Goal: Information Seeking & Learning: Learn about a topic

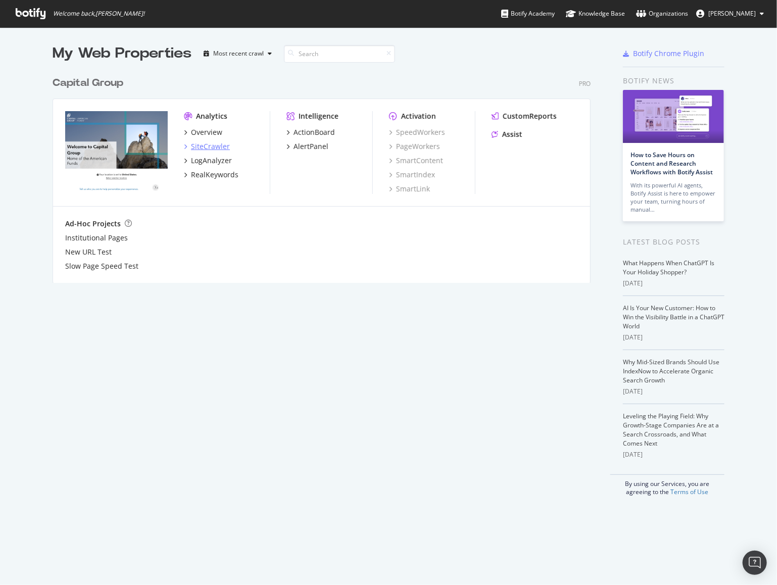
scroll to position [577, 762]
click at [209, 134] on div "Overview" at bounding box center [206, 132] width 31 height 10
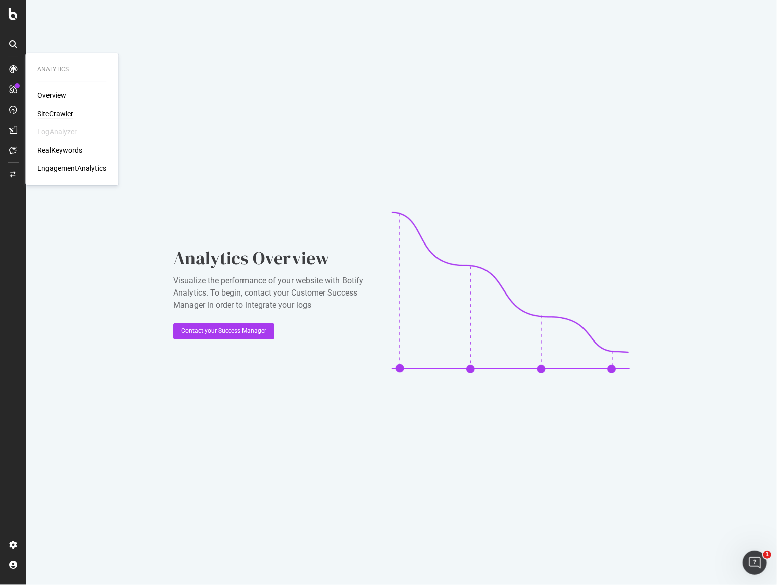
click at [68, 116] on div "SiteCrawler" at bounding box center [55, 114] width 36 height 10
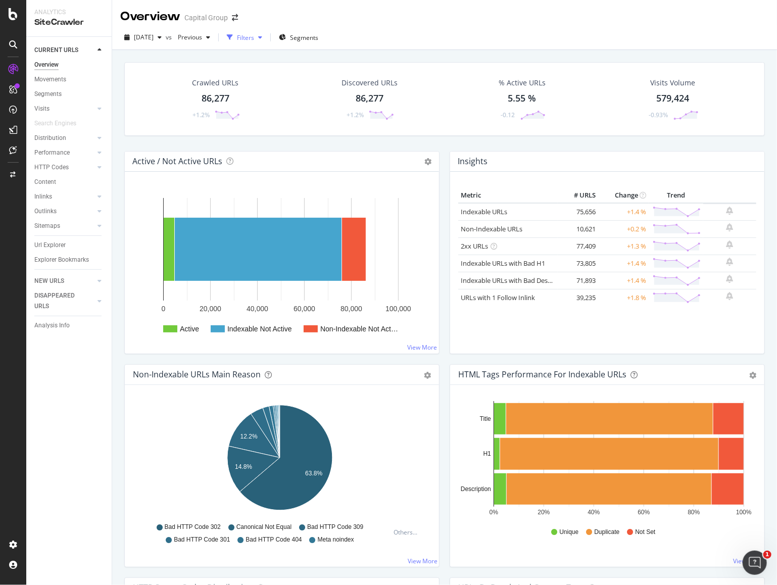
drag, startPoint x: 279, startPoint y: 35, endPoint x: 281, endPoint y: 42, distance: 7.4
click at [266, 35] on div "button" at bounding box center [260, 37] width 12 height 6
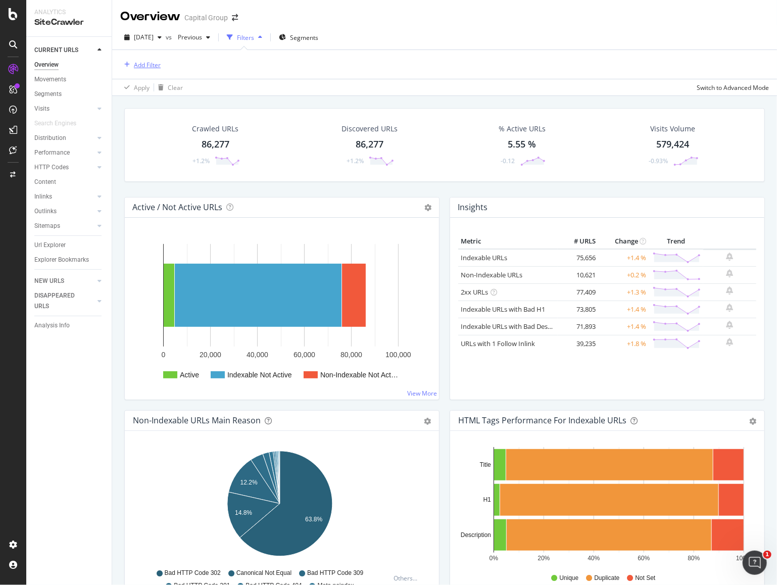
click at [148, 68] on div "Add Filter" at bounding box center [147, 65] width 27 height 9
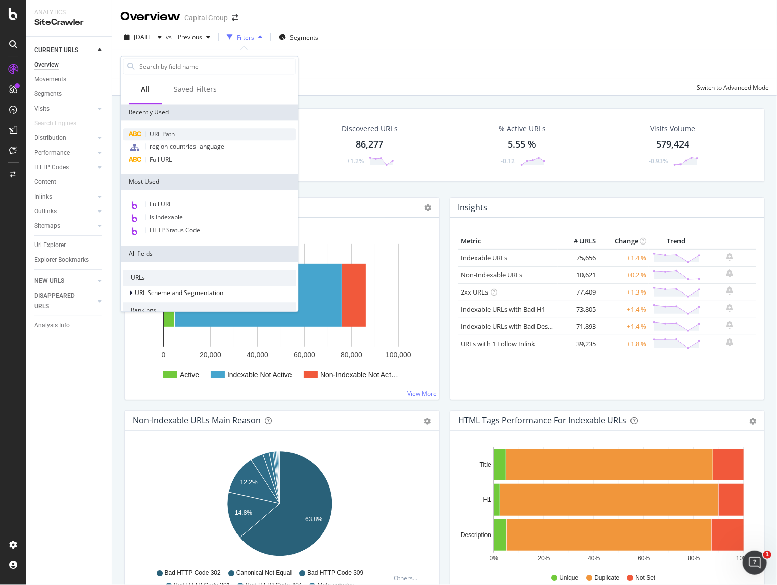
click at [165, 135] on span "URL Path" at bounding box center [162, 134] width 25 height 9
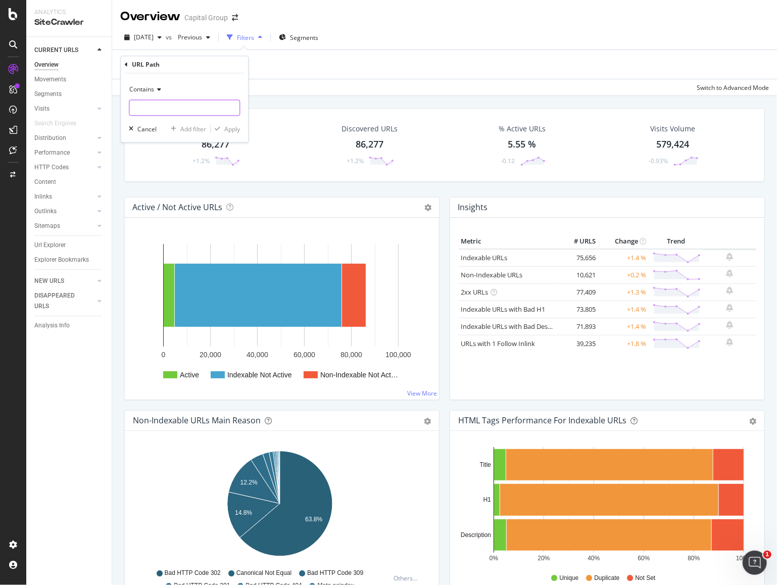
click at [204, 113] on input "text" at bounding box center [184, 108] width 110 height 16
click at [195, 104] on input "text" at bounding box center [184, 108] width 110 height 16
paste input "https://www.capitalgroup.com/institutional/insights/articles/value-vs-growth.ht…"
type input "https://www.capitalgroup.com/institutional/insights/articles/value-vs-growth.ht…"
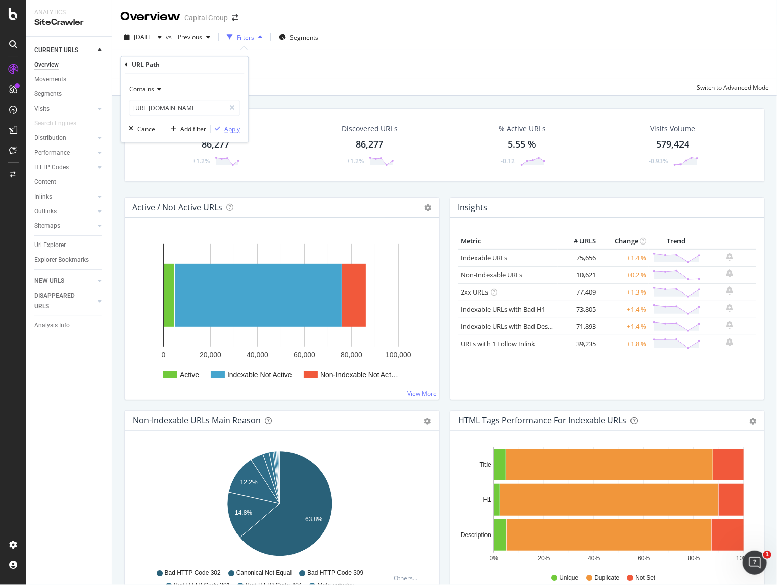
click at [233, 130] on div "Apply" at bounding box center [232, 129] width 16 height 9
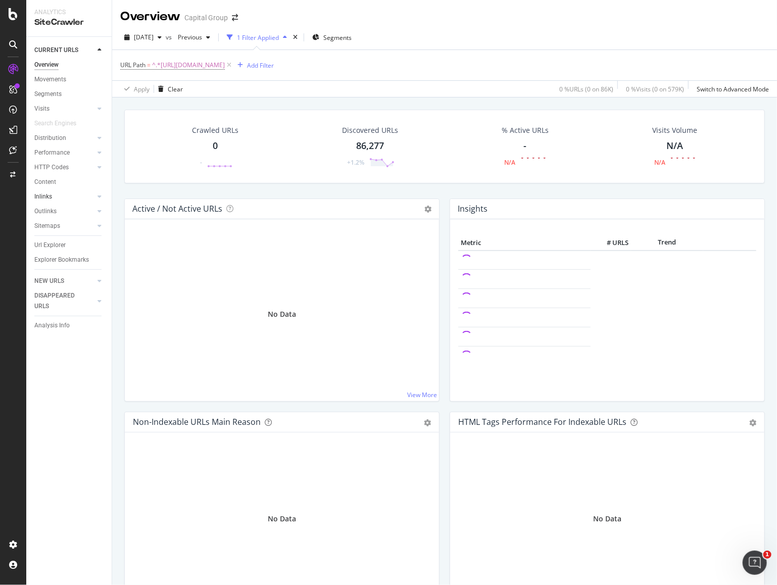
click at [64, 196] on link "Inlinks" at bounding box center [64, 197] width 60 height 11
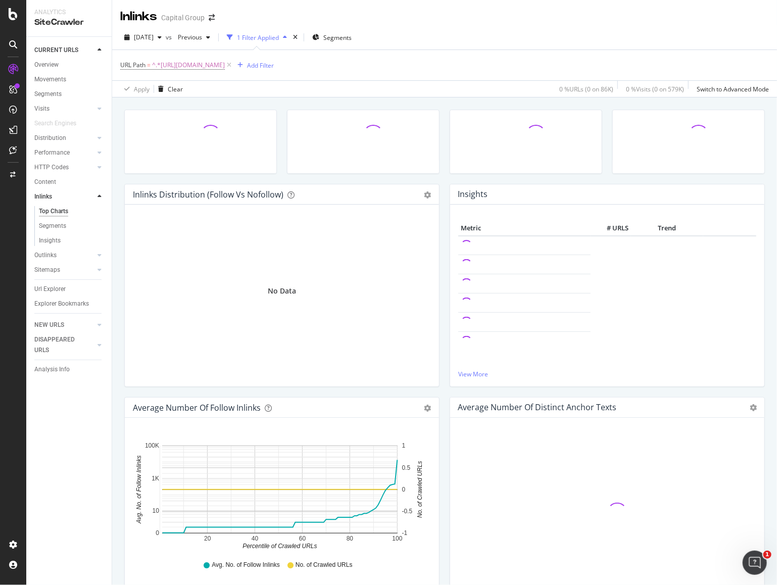
click at [279, 41] on div "1 Filter Applied" at bounding box center [258, 37] width 42 height 9
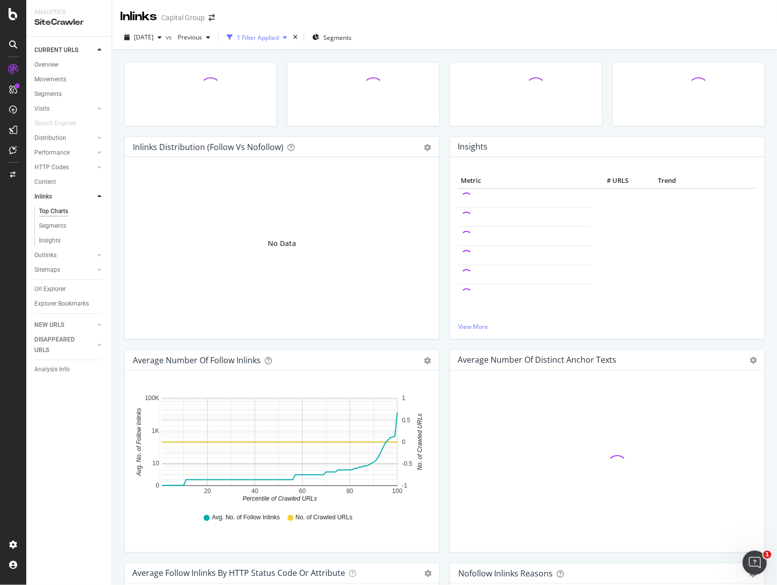
click at [279, 41] on div "1 Filter Applied" at bounding box center [258, 37] width 42 height 9
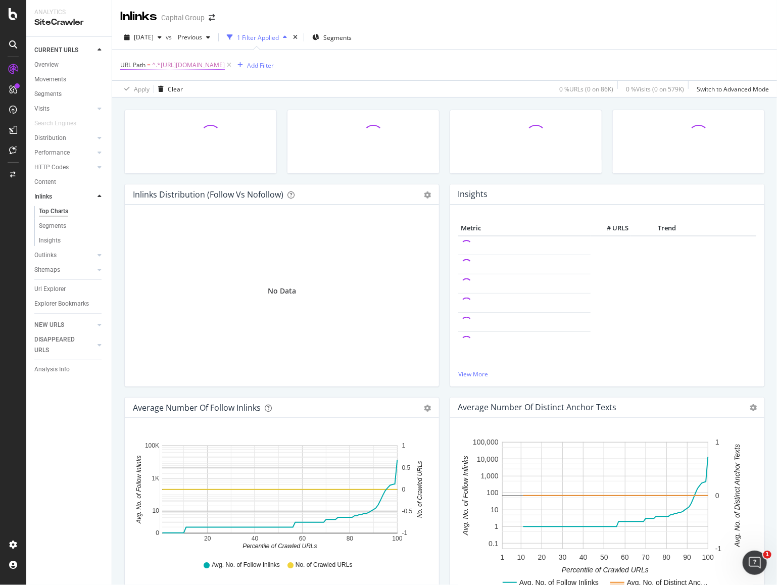
click at [225, 63] on span "^.*https://www.capitalgroup.com/institutional/insights/articles/value-vs-growth…" at bounding box center [188, 65] width 73 height 14
click at [146, 90] on span "Contains" at bounding box center [141, 88] width 25 height 9
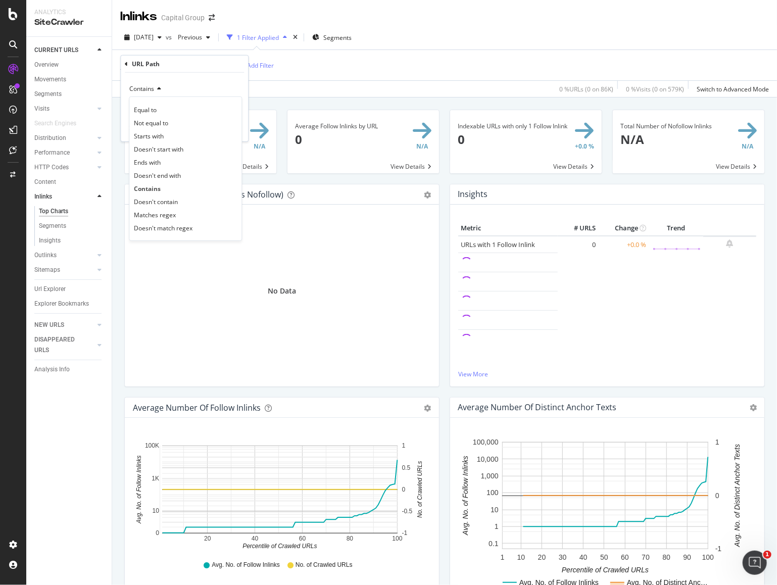
click at [419, 22] on div "Inlinks Capital Group" at bounding box center [444, 12] width 665 height 25
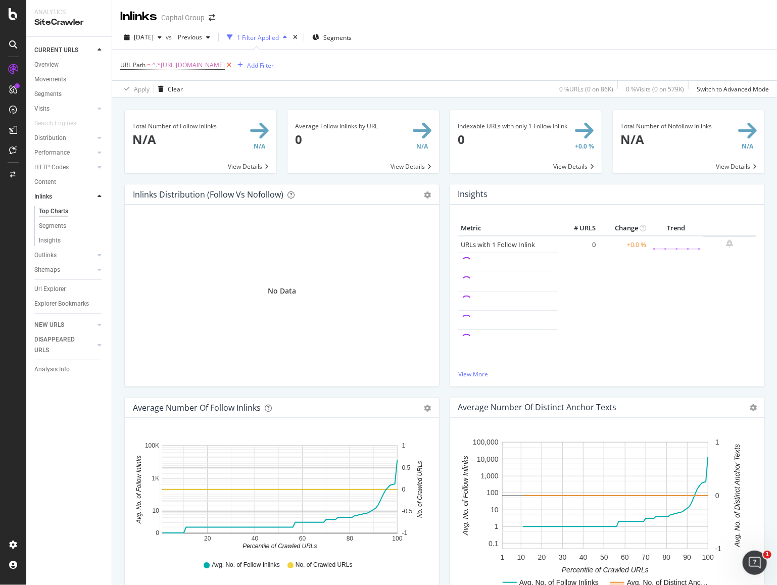
click at [234, 65] on icon at bounding box center [229, 65] width 9 height 10
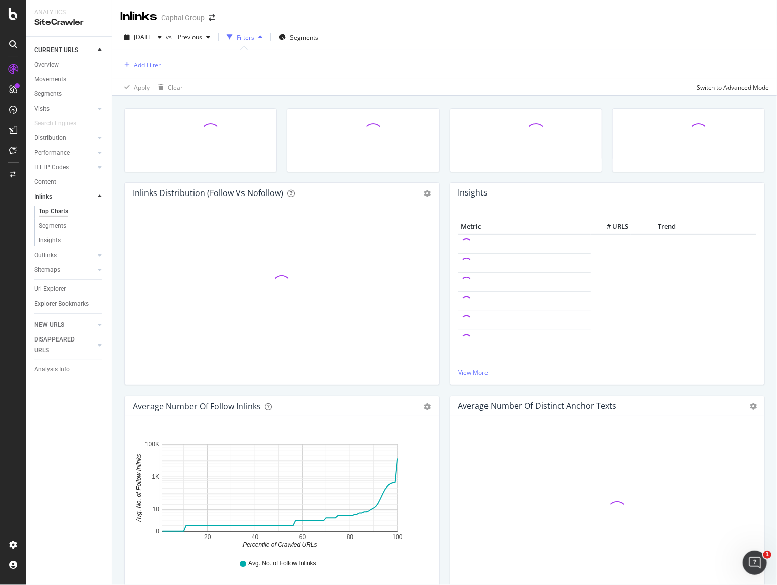
click at [254, 40] on div "Filters" at bounding box center [245, 37] width 17 height 9
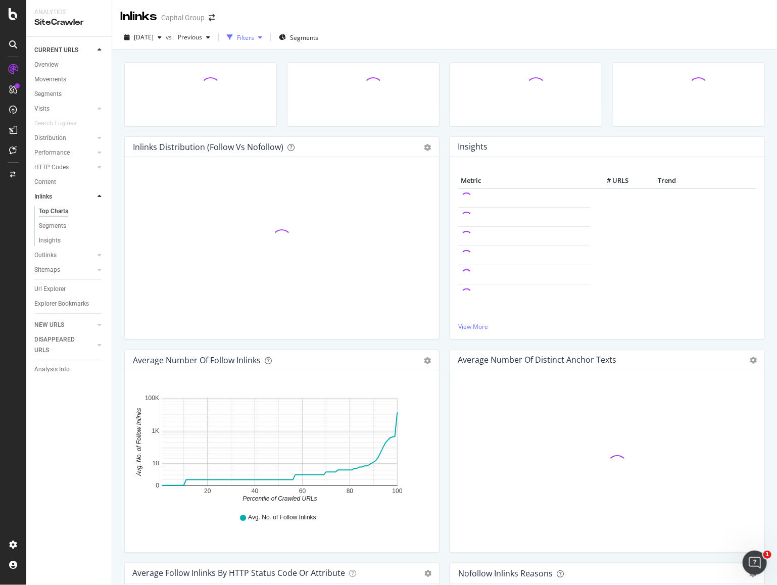
click at [254, 40] on div "Filters" at bounding box center [245, 37] width 17 height 9
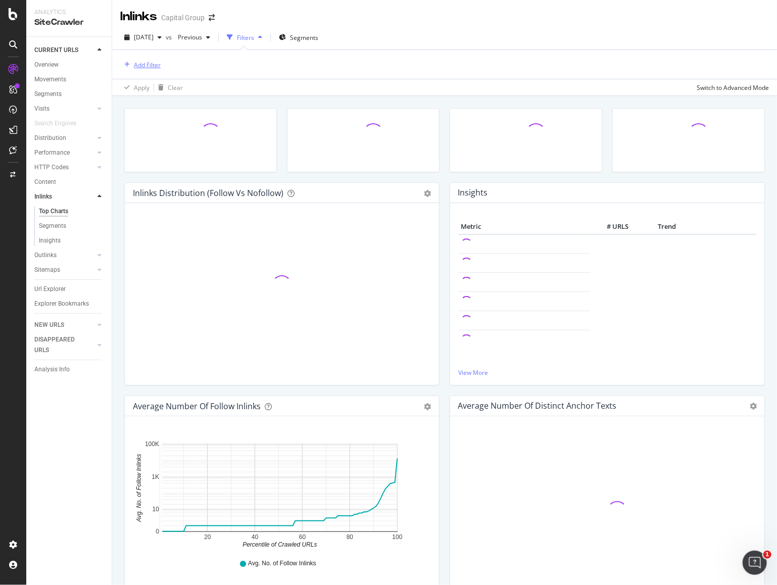
click at [152, 66] on div "Add Filter" at bounding box center [147, 65] width 27 height 9
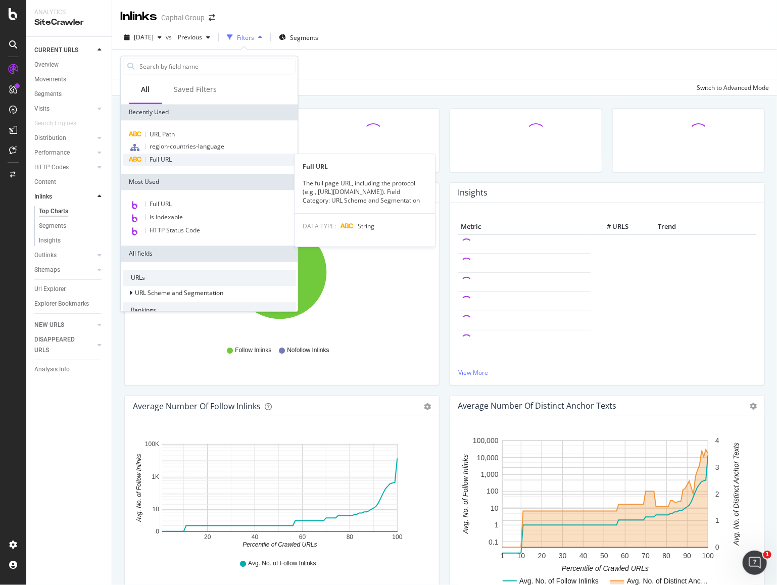
click at [173, 164] on div "Full URL" at bounding box center [209, 160] width 173 height 12
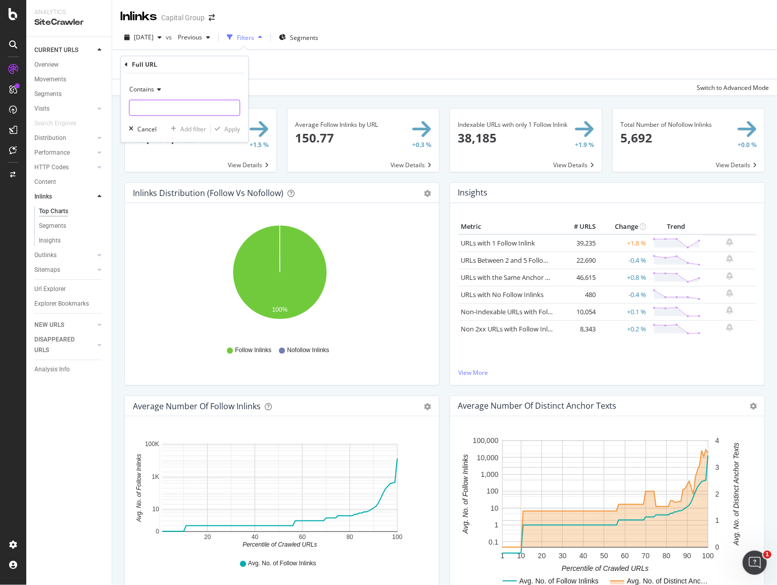
click at [197, 110] on input "text" at bounding box center [184, 108] width 110 height 16
paste input "https://www.capitalgroup.com/institutional/insights/articles/value-vs-growth.ht…"
type input "https://www.capitalgroup.com/institutional/insights/articles/value-vs-growth.ht…"
click at [230, 131] on div "Apply" at bounding box center [232, 129] width 16 height 9
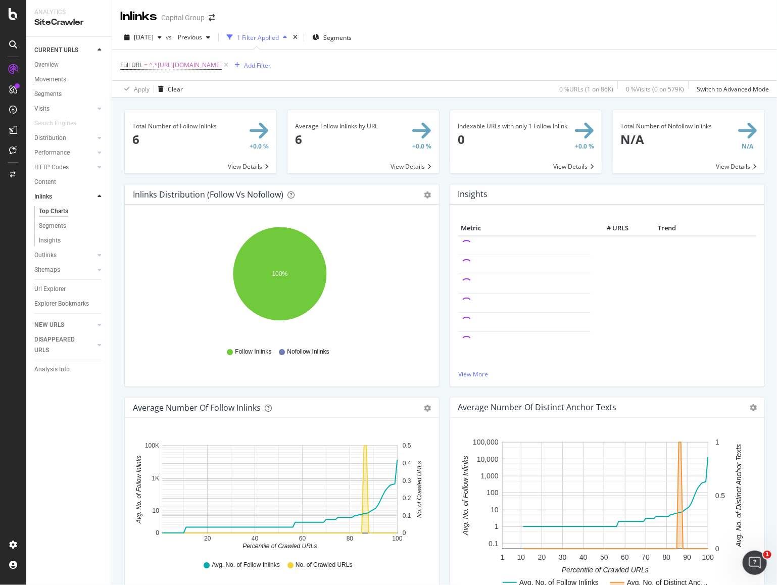
click at [246, 167] on span at bounding box center [201, 141] width 152 height 63
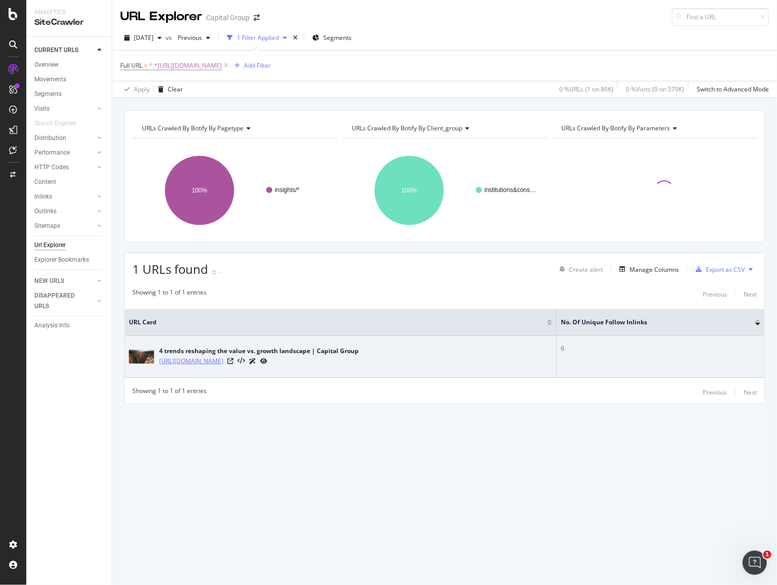
click at [223, 357] on link "https://www.capitalgroup.com/institutional/insights/articles/value-vs-growth.ht…" at bounding box center [191, 361] width 64 height 10
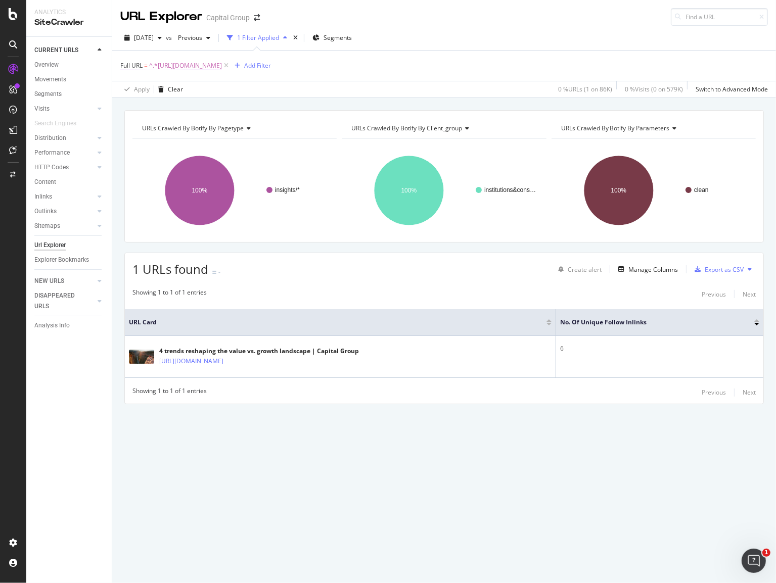
click at [222, 65] on span "^.*https://www.capitalgroup.com/institutional/insights/articles/value-vs-growth…" at bounding box center [185, 66] width 73 height 14
click at [185, 105] on input "https://www.capitalgroup.com/institutional/insights/articles/value-vs-growth.ht…" at bounding box center [177, 107] width 96 height 16
paste input "advisor/practicelab/articles/client-is-a-new-parent"
type input "https://www.capitalgroup.com/advisor/practicelab/articles/client-is-a-new-paren…"
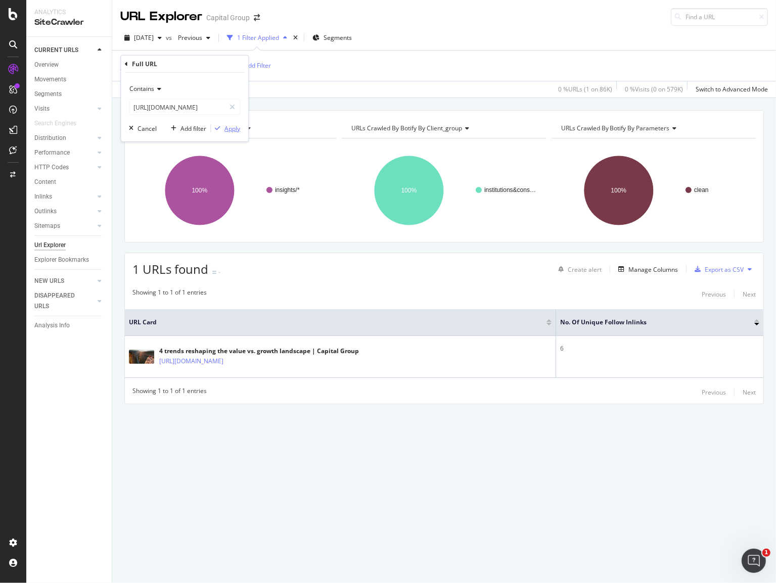
scroll to position [0, 0]
click at [233, 127] on div "Apply" at bounding box center [232, 128] width 16 height 9
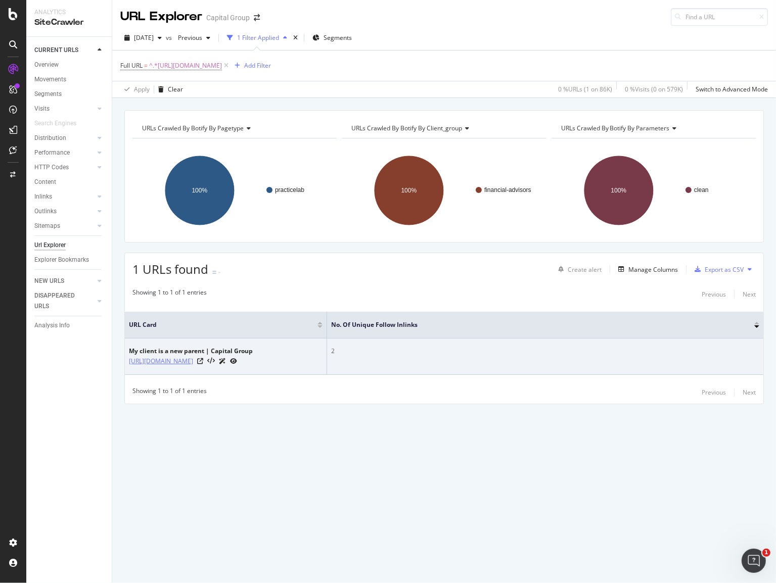
click at [184, 362] on link "https://www.capitalgroup.com/advisor/practicelab/articles/client-is-a-new-paren…" at bounding box center [161, 361] width 64 height 10
click at [182, 358] on link "https://www.capitalgroup.com/advisor/practicelab/articles/client-is-a-new-paren…" at bounding box center [161, 361] width 64 height 10
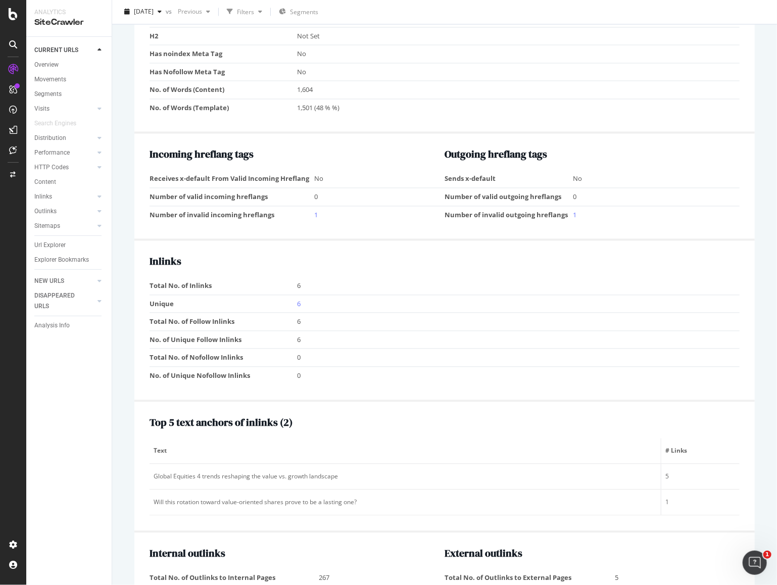
scroll to position [1061, 0]
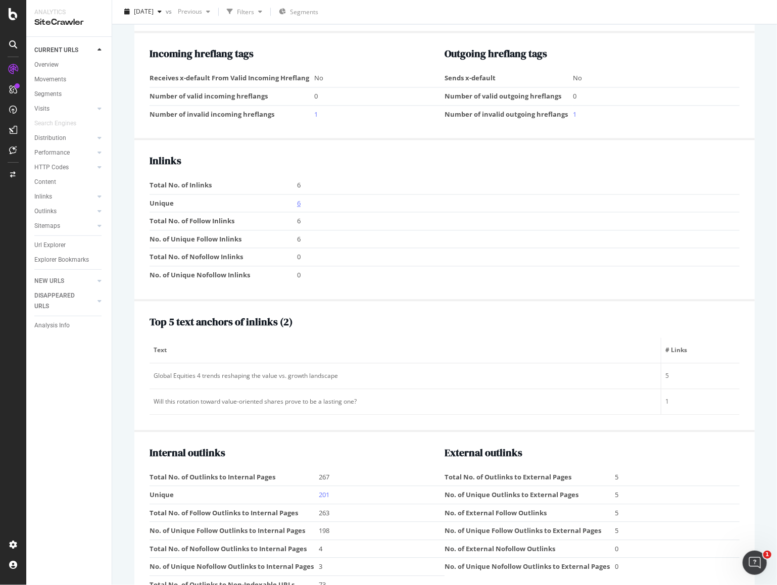
click at [297, 200] on link "6" at bounding box center [299, 203] width 4 height 9
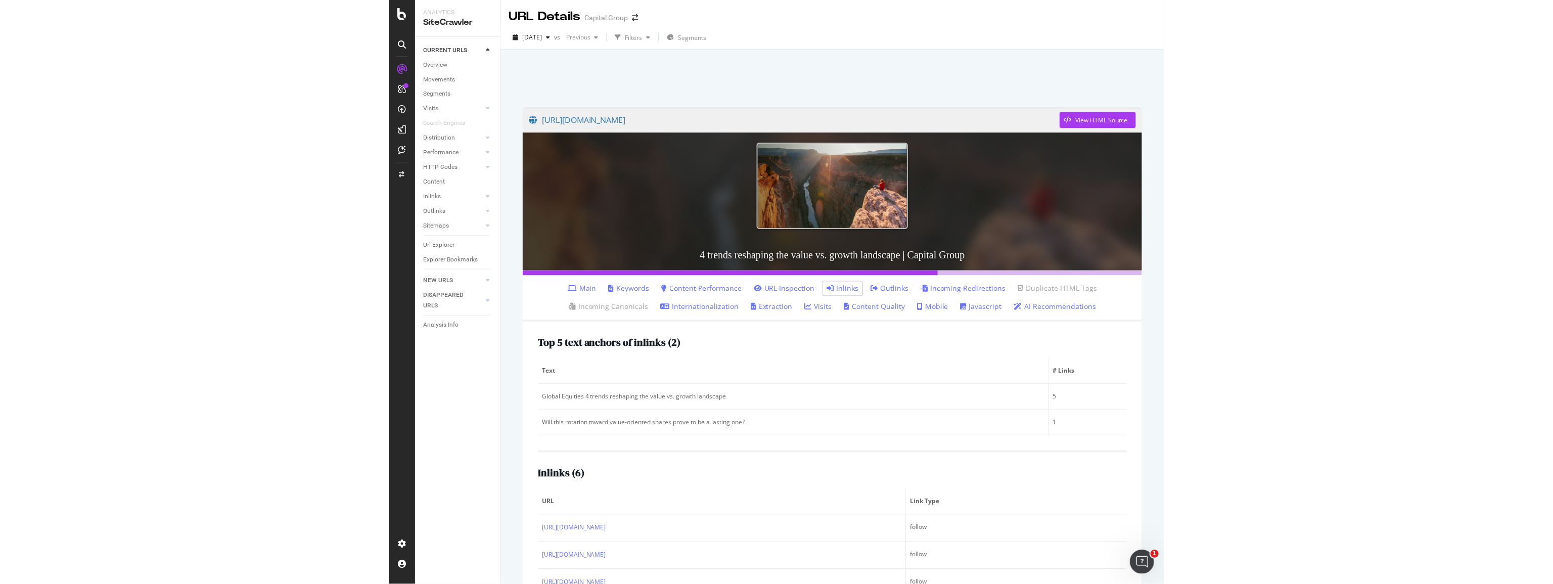
scroll to position [118, 0]
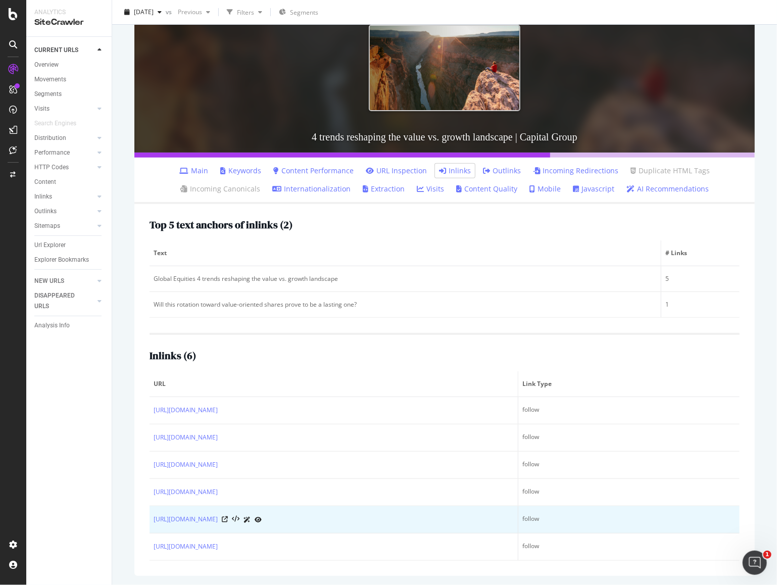
drag, startPoint x: 148, startPoint y: 401, endPoint x: 381, endPoint y: 520, distance: 261.6
click at [381, 520] on div "Top 5 text anchors of inlinks ( 2 ) Text # Links Global Equities 4 trends resha…" at bounding box center [444, 390] width 621 height 372
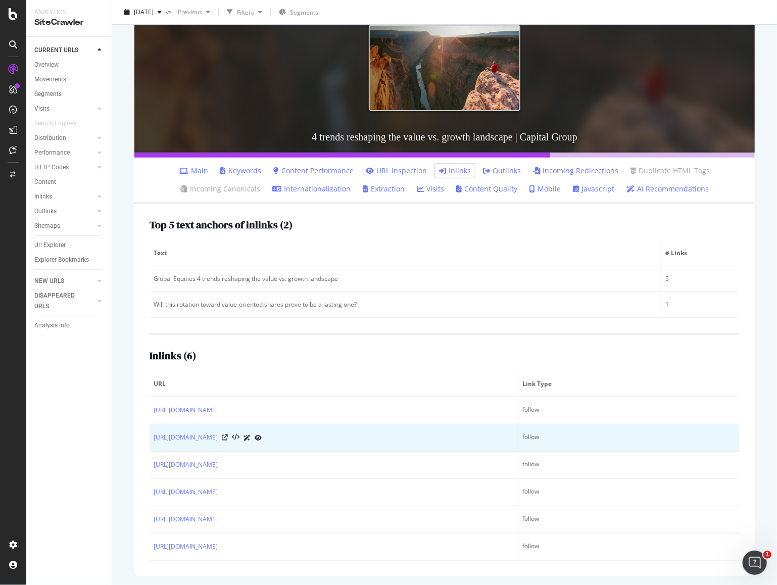
copy table "URL Link Type https://www.capitalgroup.com/institutional/insights/topics/global…"
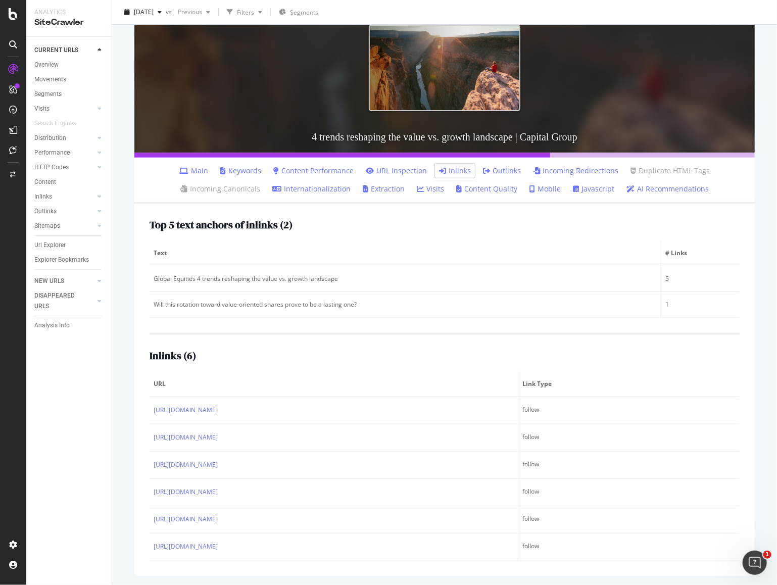
click at [755, 253] on div "https://www.capitalgroup.com/institutional/insights/articles/value-vs-growth.ht…" at bounding box center [444, 282] width 641 height 607
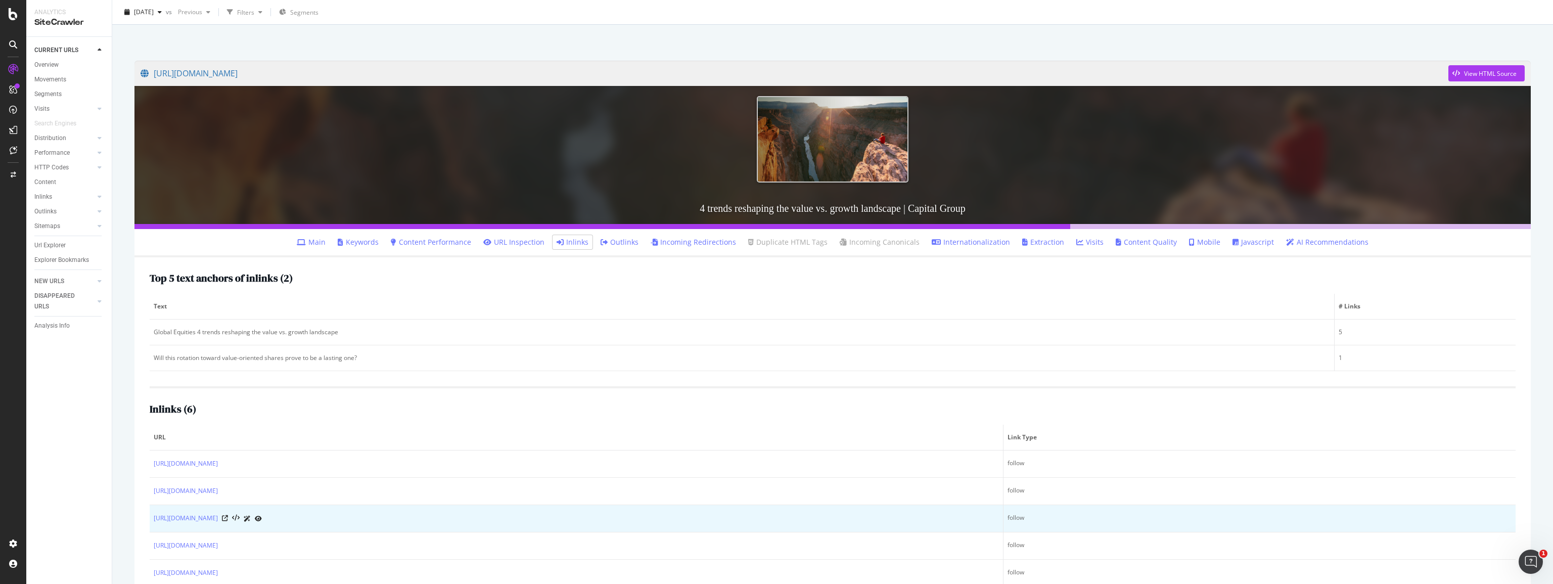
scroll to position [101, 0]
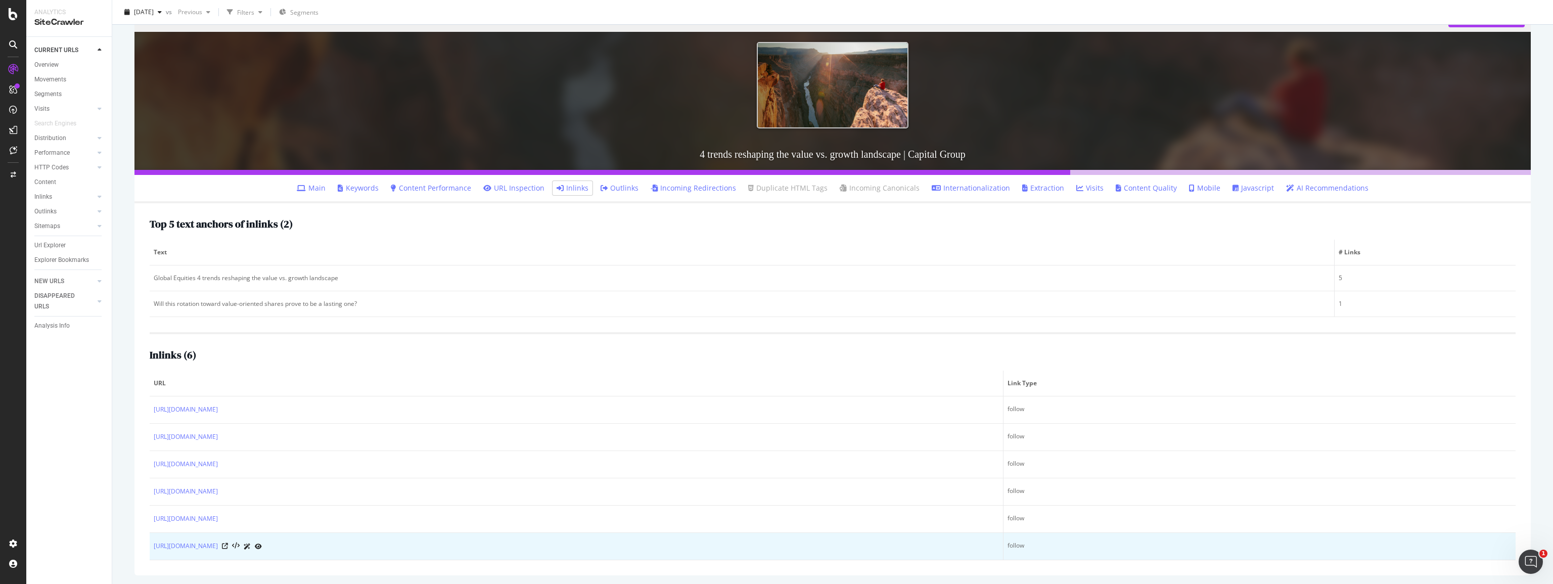
drag, startPoint x: 152, startPoint y: 544, endPoint x: 391, endPoint y: 548, distance: 238.6
click at [391, 548] on td "https://www.capitalgroup.com/institutional/insights/articles/value-growth-both.…" at bounding box center [577, 546] width 854 height 27
copy link "https://www.capitalgroup.com/institutional/insights/articles/value-growth-both.…"
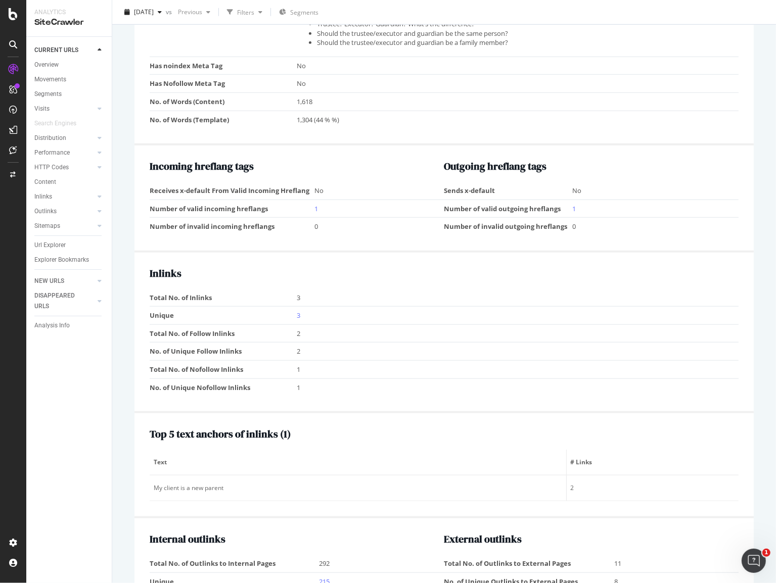
scroll to position [812, 0]
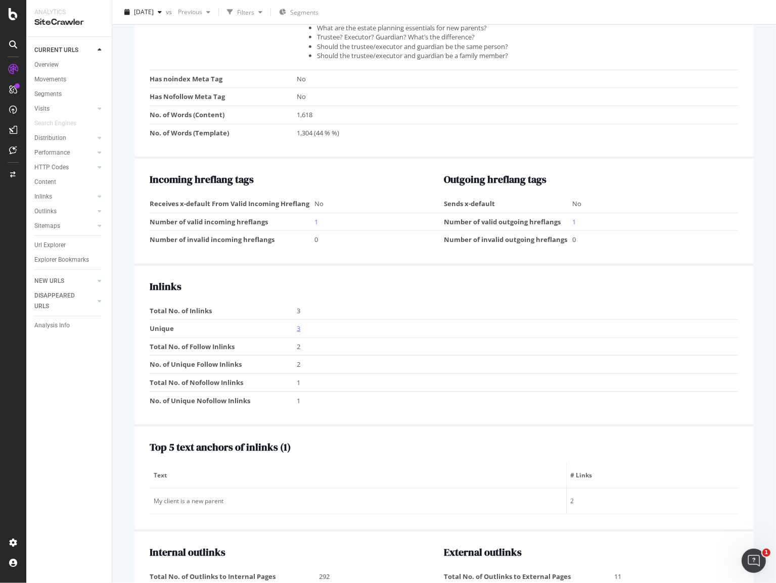
click at [297, 324] on link "3" at bounding box center [299, 328] width 4 height 9
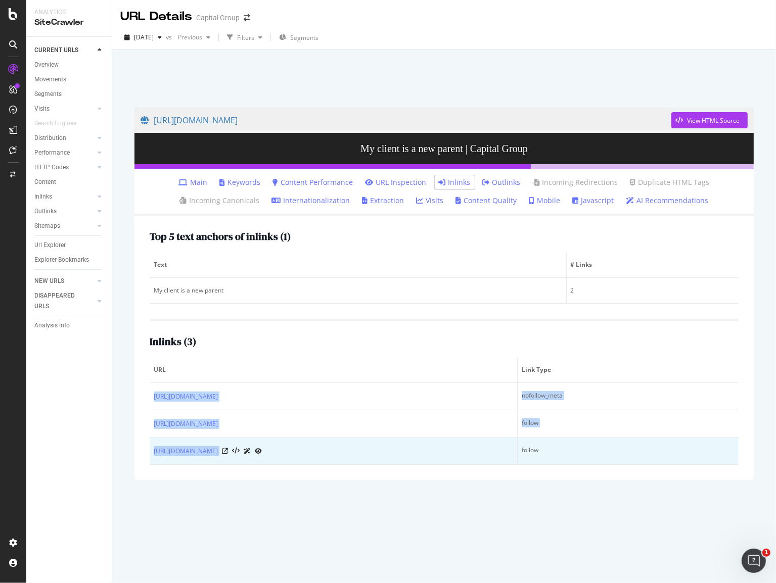
drag, startPoint x: 152, startPoint y: 389, endPoint x: 421, endPoint y: 456, distance: 277.7
click at [421, 456] on tbody "https://www.capitalgroup.com/advisor/practicelab/articles/making-the-case-for-c…" at bounding box center [444, 424] width 589 height 82
copy tbody "https://www.capitalgroup.com/advisor/practicelab/articles/making-the-case-for-c…"
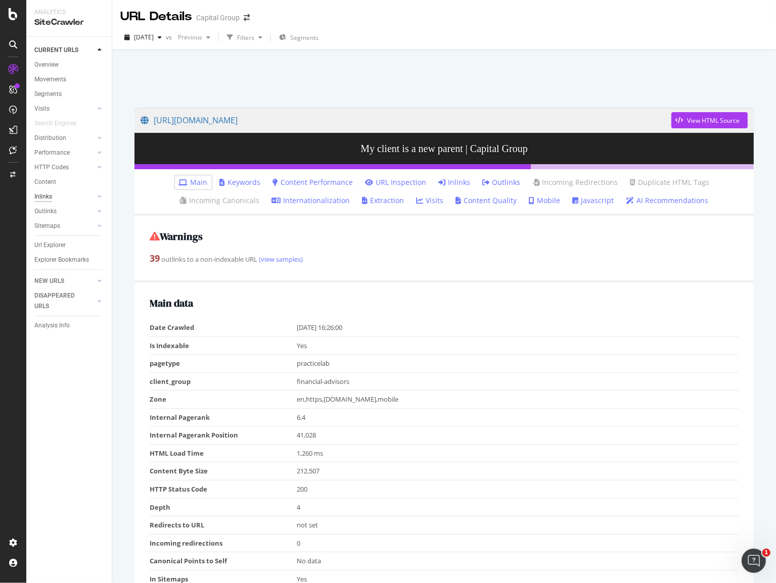
click at [47, 193] on div "Inlinks" at bounding box center [43, 197] width 18 height 11
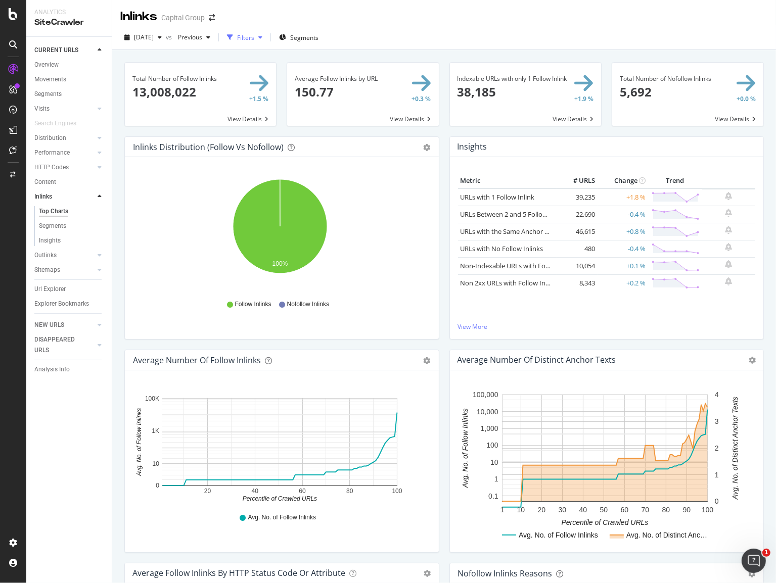
click at [254, 36] on div "Filters" at bounding box center [245, 37] width 17 height 9
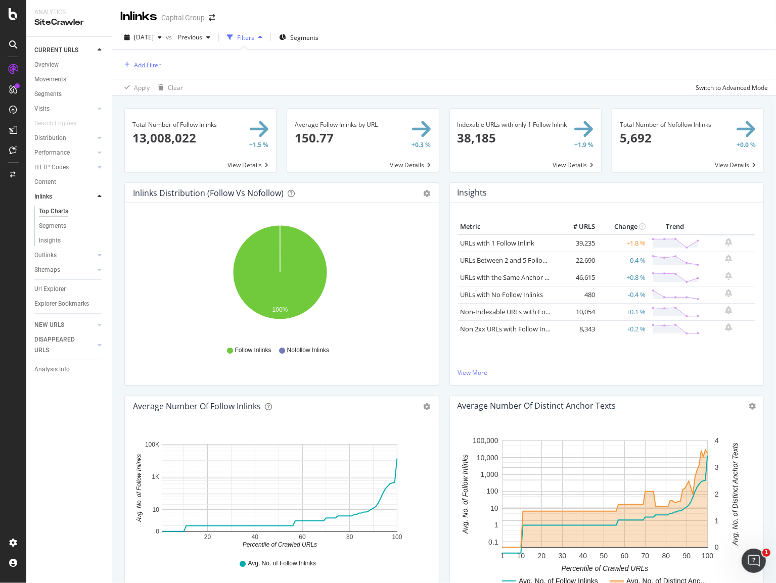
click at [139, 61] on div "Add Filter" at bounding box center [147, 65] width 27 height 9
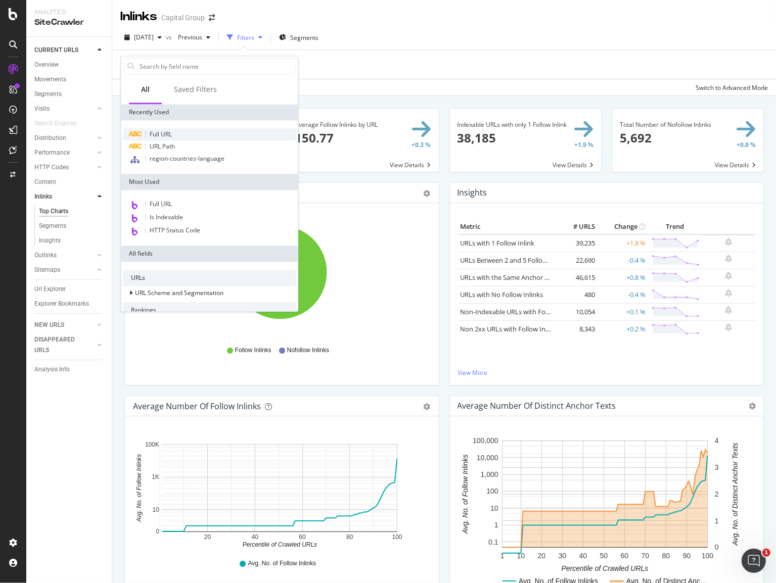
click at [180, 133] on div "Full URL" at bounding box center [209, 134] width 173 height 12
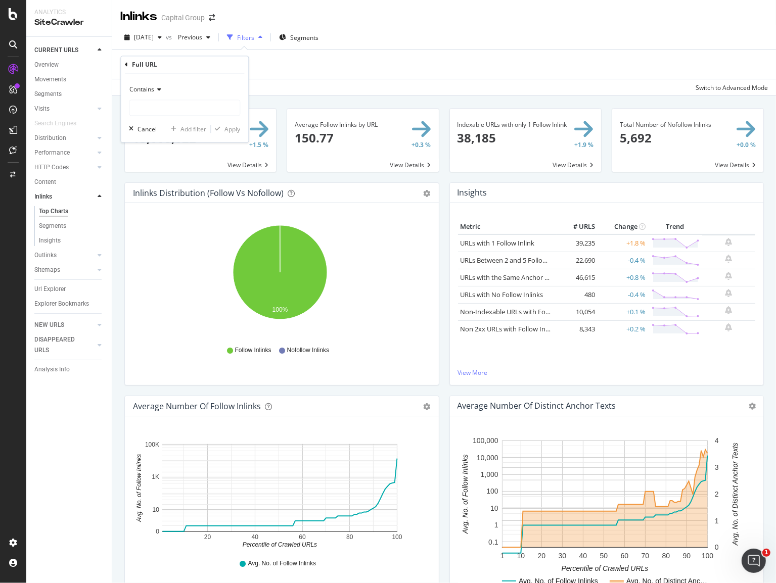
click at [189, 99] on div "Contains" at bounding box center [184, 99] width 111 height 34
click at [188, 106] on input "text" at bounding box center [184, 108] width 110 height 16
paste input "https://www.capitalgroup.com/employer/retirement-plan-strategies-cnbc.html"
type input "https://www.capitalgroup.com/employer/retirement-plan-strategies-cnbc.html"
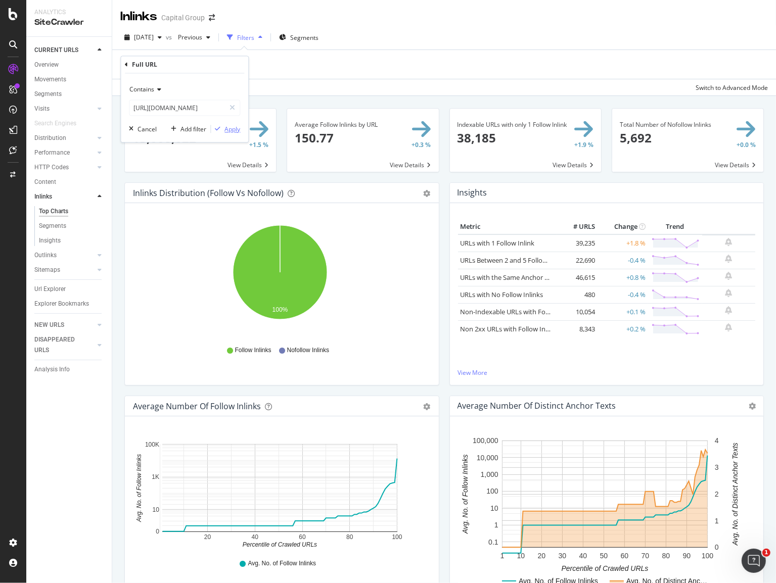
scroll to position [0, 0]
click at [224, 125] on div "Apply" at bounding box center [232, 129] width 16 height 9
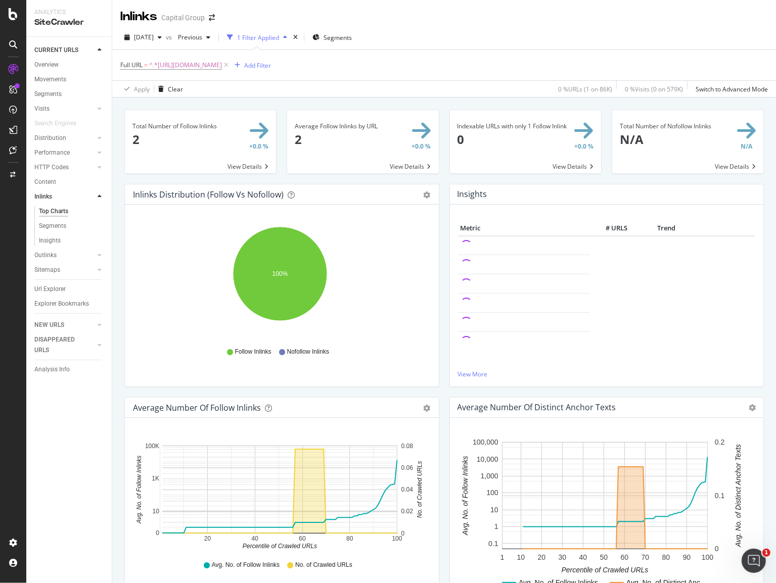
click at [254, 163] on span at bounding box center [200, 141] width 151 height 63
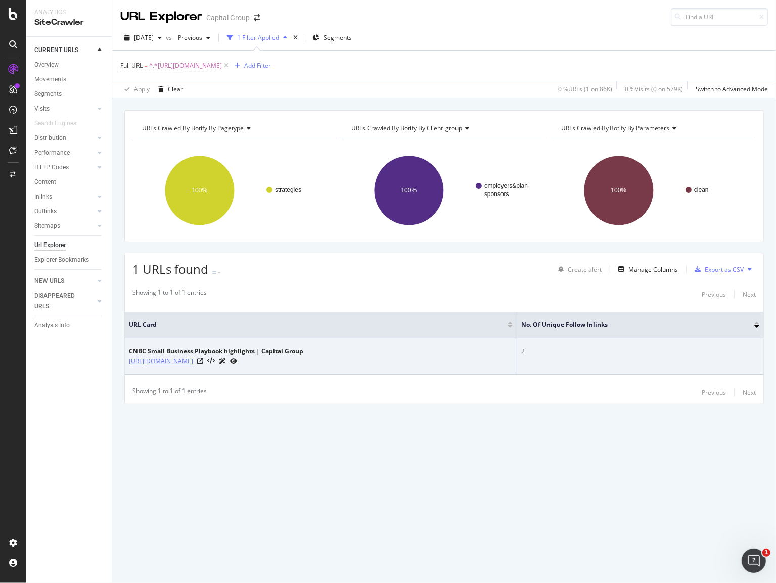
click at [193, 360] on link "https://www.capitalgroup.com/employer/retirement-plan-strategies-cnbc.html" at bounding box center [161, 361] width 64 height 10
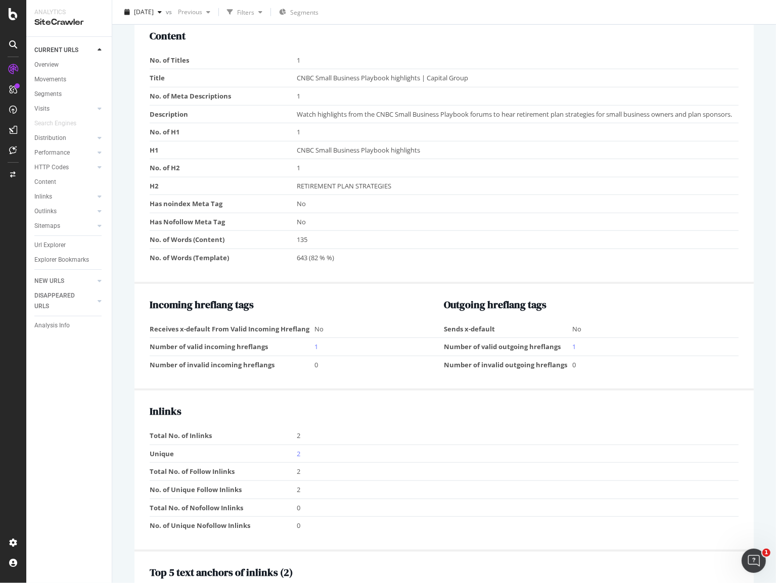
scroll to position [910, 0]
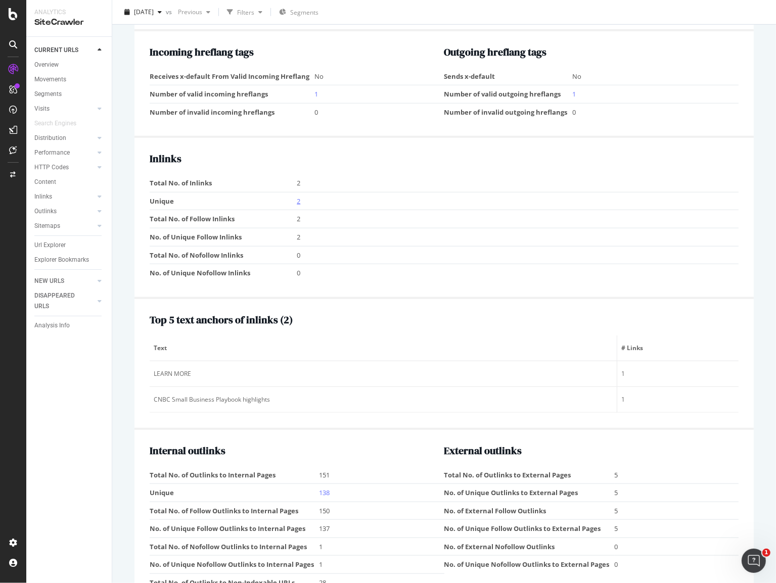
click at [297, 206] on link "2" at bounding box center [299, 201] width 4 height 9
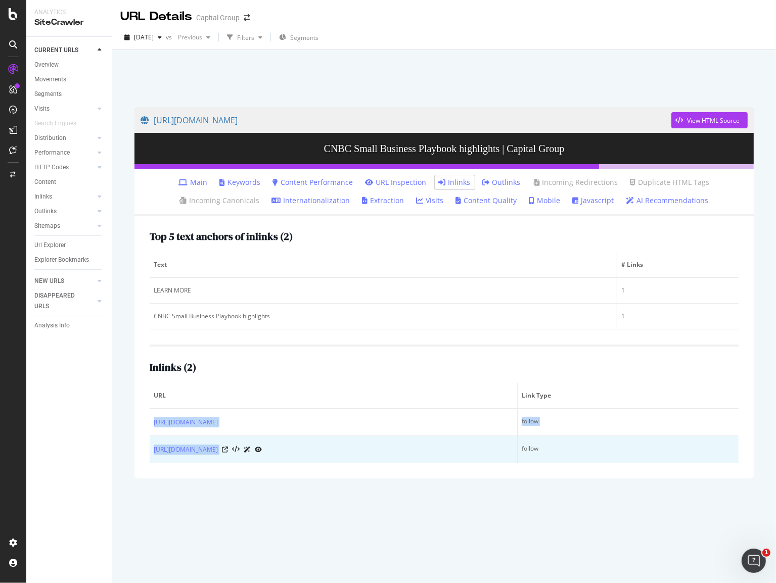
drag, startPoint x: 151, startPoint y: 418, endPoint x: 296, endPoint y: 454, distance: 149.7
click at [296, 454] on tbody "[URL][DOMAIN_NAME] follow [URL][DOMAIN_NAME] follow" at bounding box center [444, 436] width 589 height 55
copy tbody "[URL][DOMAIN_NAME] follow [URL][DOMAIN_NAME]"
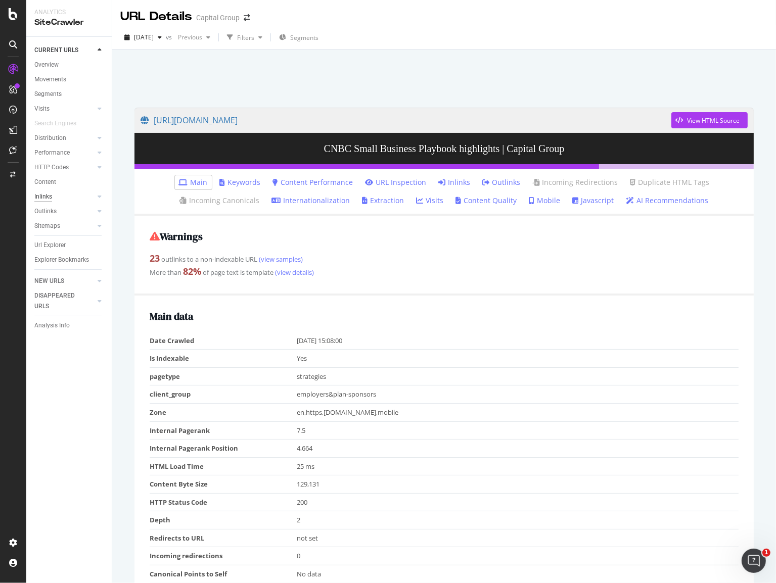
click at [51, 197] on div "Inlinks" at bounding box center [43, 197] width 18 height 11
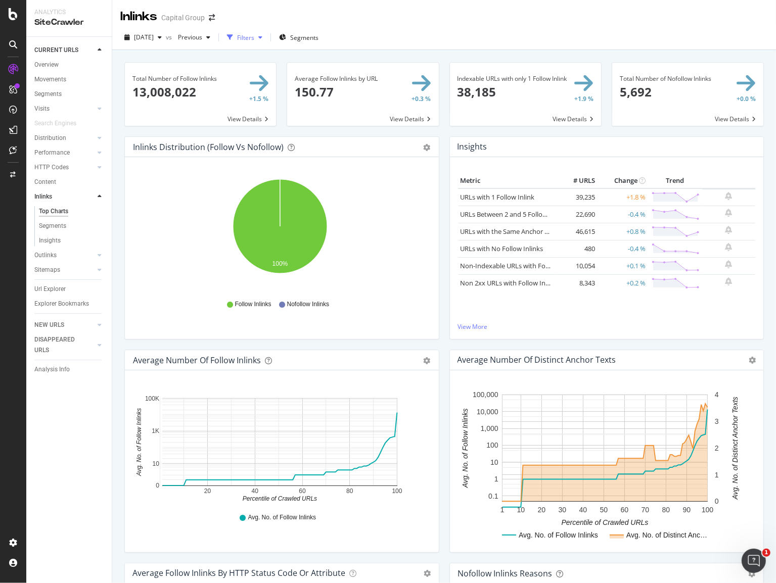
click at [237, 35] on div "button" at bounding box center [230, 37] width 14 height 14
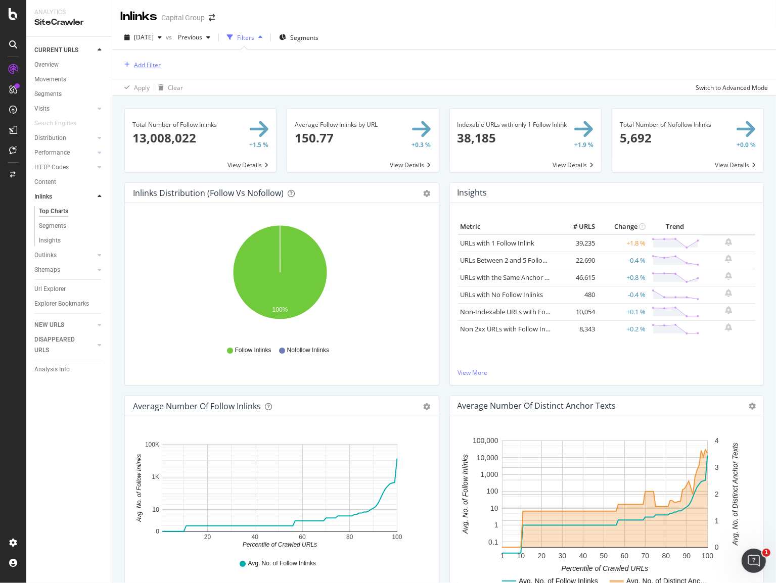
click at [156, 65] on div "Add Filter" at bounding box center [147, 65] width 27 height 9
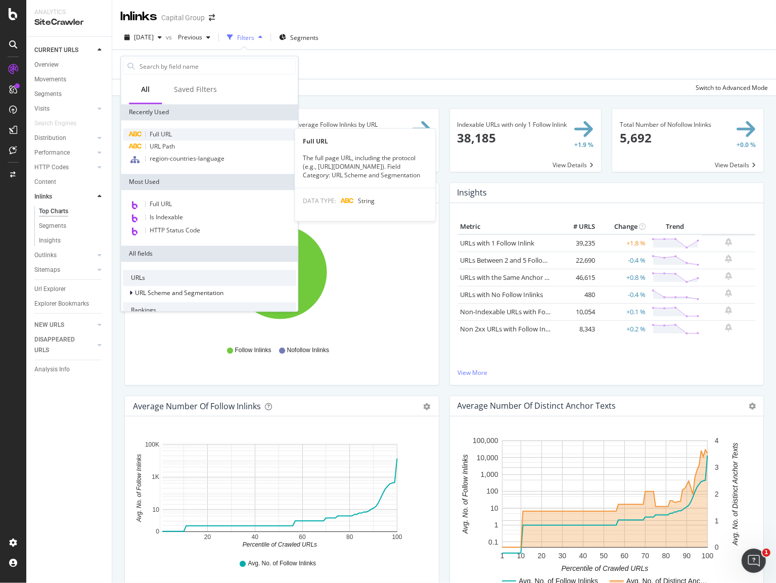
click at [172, 134] on div "Full URL" at bounding box center [209, 134] width 173 height 12
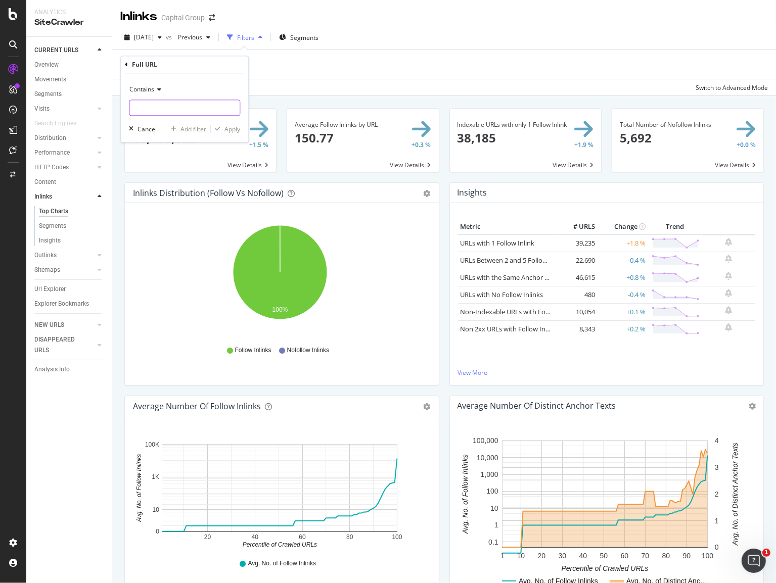
click at [203, 108] on input "text" at bounding box center [184, 108] width 110 height 16
paste input "https://www.capitalgroup.com/institutional/insights/articles/retirement-paychec…"
type input "https://www.capitalgroup.com/institutional/insights/articles/retirement-paychec…"
click at [226, 134] on div "Contains https://www.capitalgroup.com/institutional/insights/articles/retiremen…" at bounding box center [184, 108] width 127 height 69
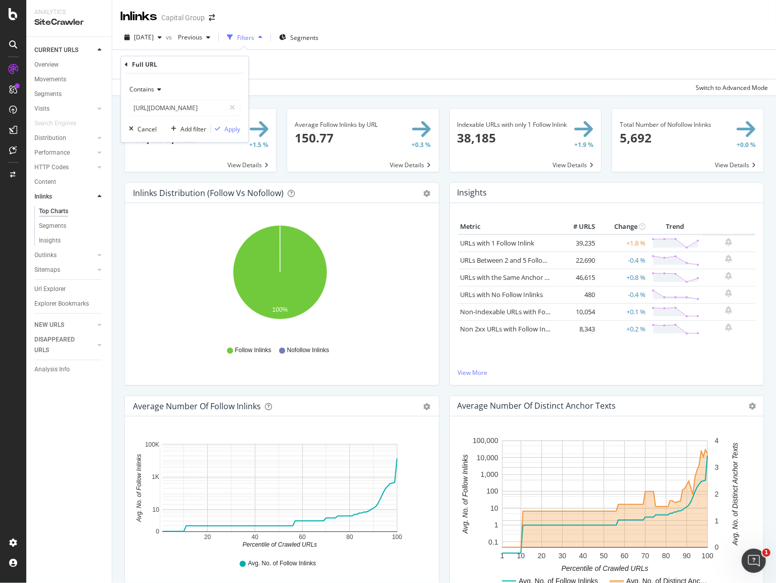
scroll to position [0, 0]
click at [229, 126] on div "Apply" at bounding box center [232, 129] width 16 height 9
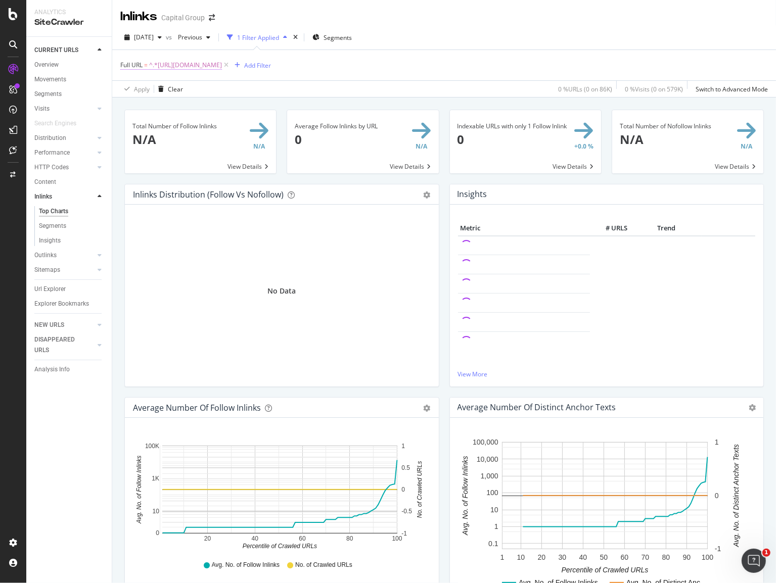
click at [222, 68] on span "^.*https://www.capitalgroup.com/institutional/insights/articles/retirement-payc…" at bounding box center [185, 65] width 73 height 14
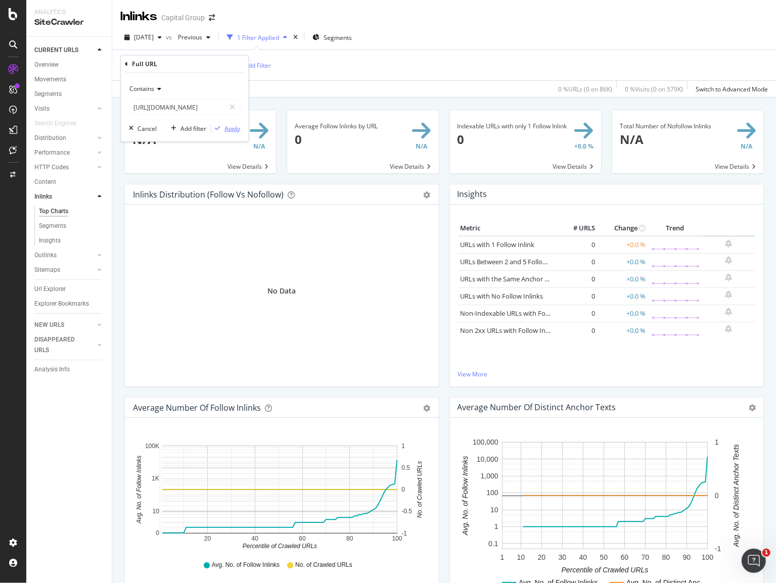
click at [227, 124] on div "Apply" at bounding box center [232, 128] width 16 height 9
click at [222, 68] on span "^.*https://www.capitalgroup.com/institutional/insights/articles/retirement-payc…" at bounding box center [185, 65] width 73 height 14
click at [195, 112] on input "https://www.capitalgroup.com/institutional/insights/articles/retirement-paychec…" at bounding box center [177, 107] width 96 height 16
paste input "text"
click at [191, 102] on input "text" at bounding box center [184, 107] width 110 height 16
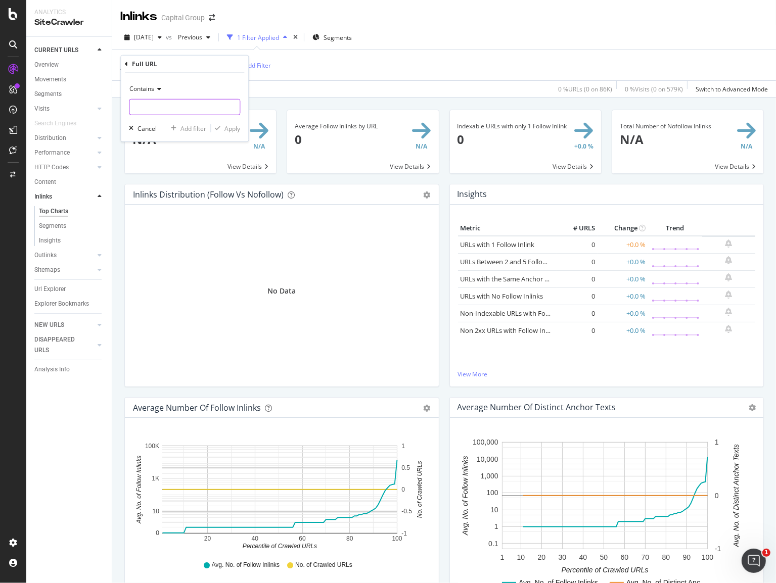
click at [173, 110] on input "text" at bounding box center [184, 107] width 110 height 16
paste input "[URL][DOMAIN_NAME]"
type input "[URL][DOMAIN_NAME]"
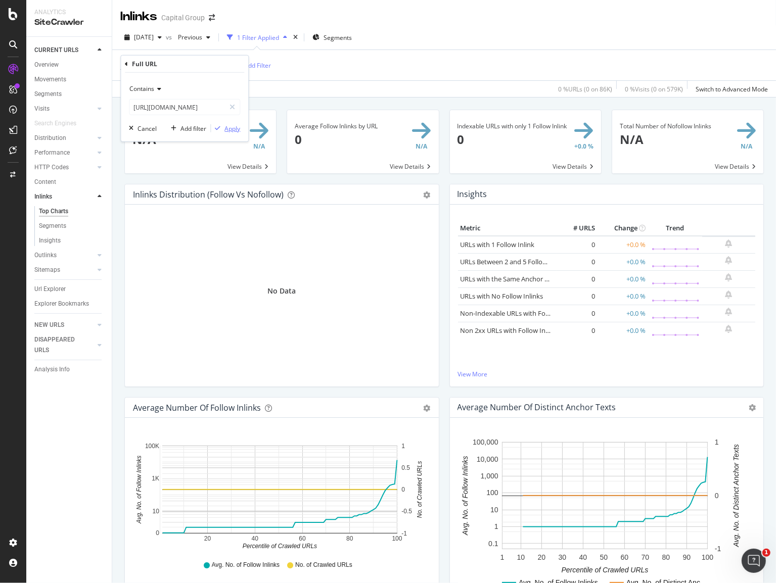
click at [220, 127] on icon "button" at bounding box center [218, 128] width 6 height 6
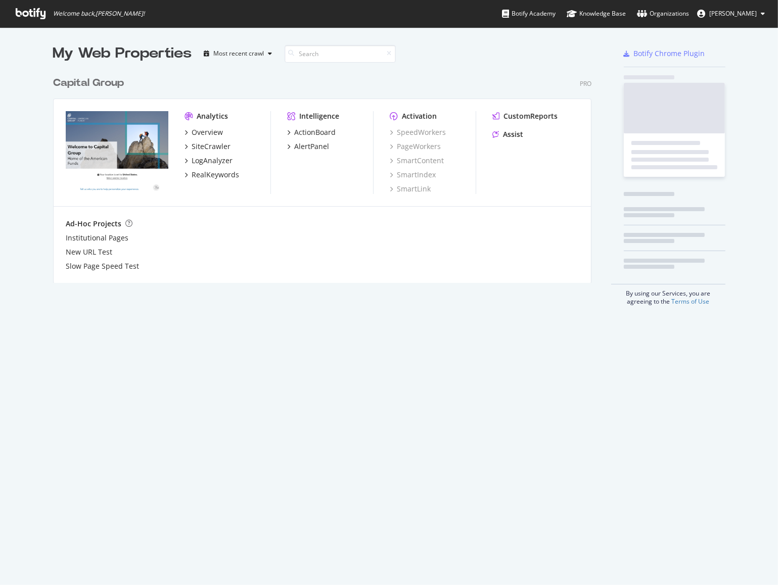
scroll to position [578, 762]
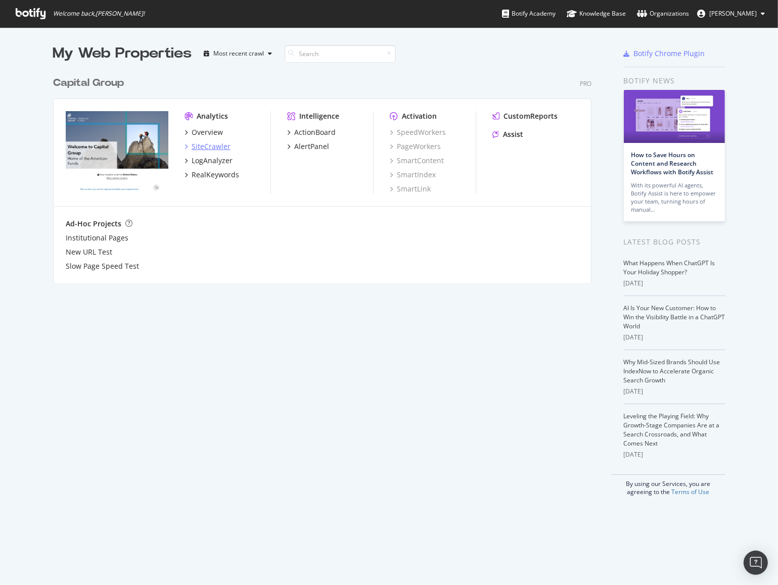
click at [209, 146] on div "SiteCrawler" at bounding box center [211, 147] width 39 height 10
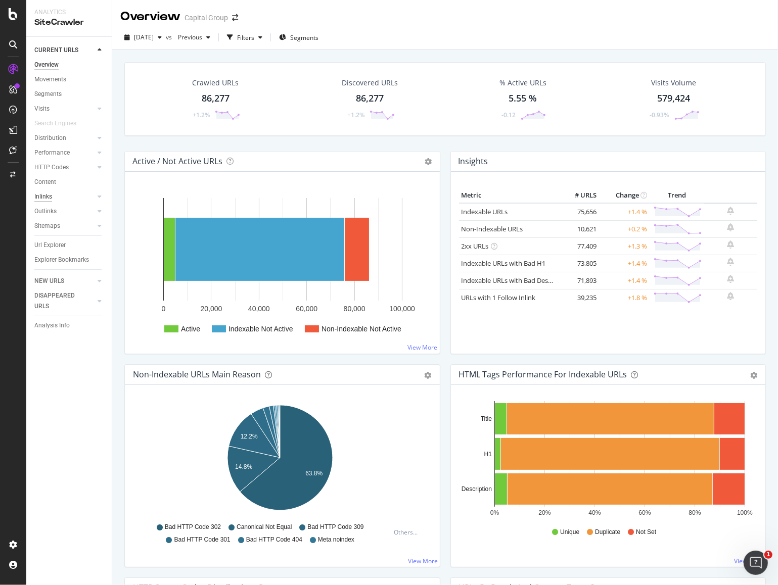
click at [42, 196] on div "Inlinks" at bounding box center [43, 197] width 18 height 11
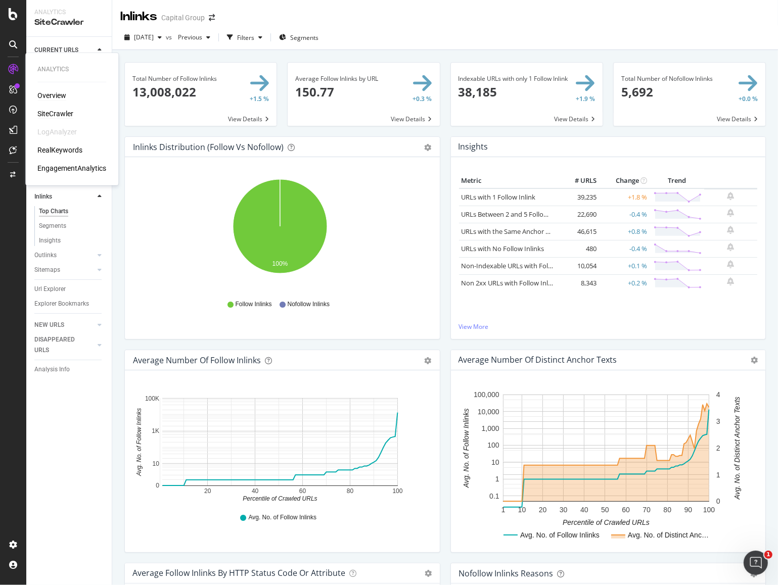
click at [54, 94] on div "Overview" at bounding box center [51, 95] width 29 height 10
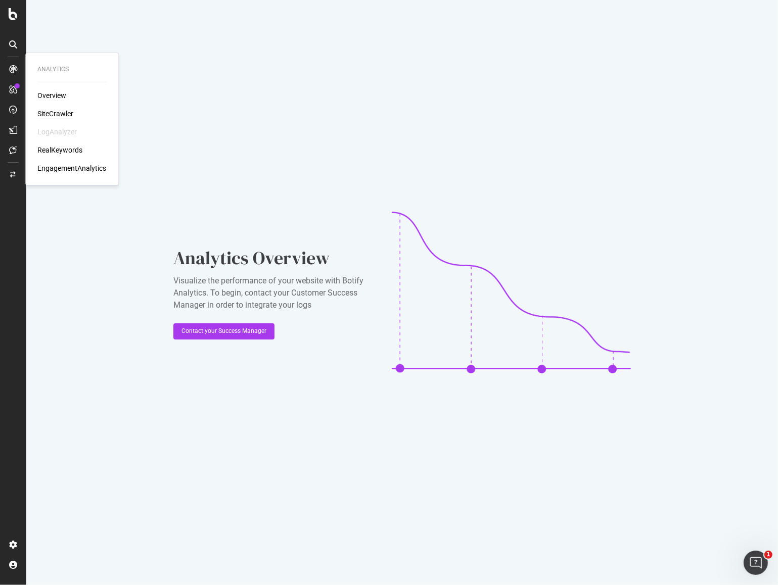
click at [49, 109] on div "SiteCrawler" at bounding box center [55, 114] width 36 height 10
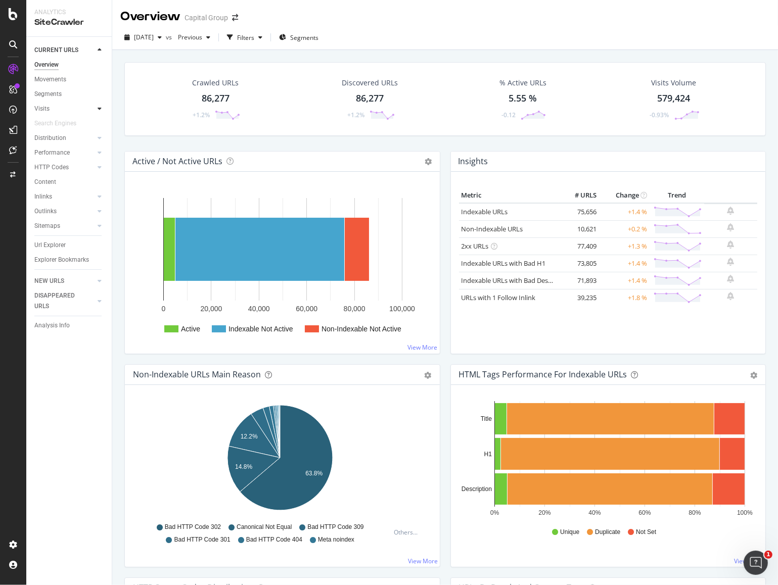
click at [99, 113] on div at bounding box center [100, 109] width 10 height 10
click at [94, 168] on div at bounding box center [89, 167] width 10 height 10
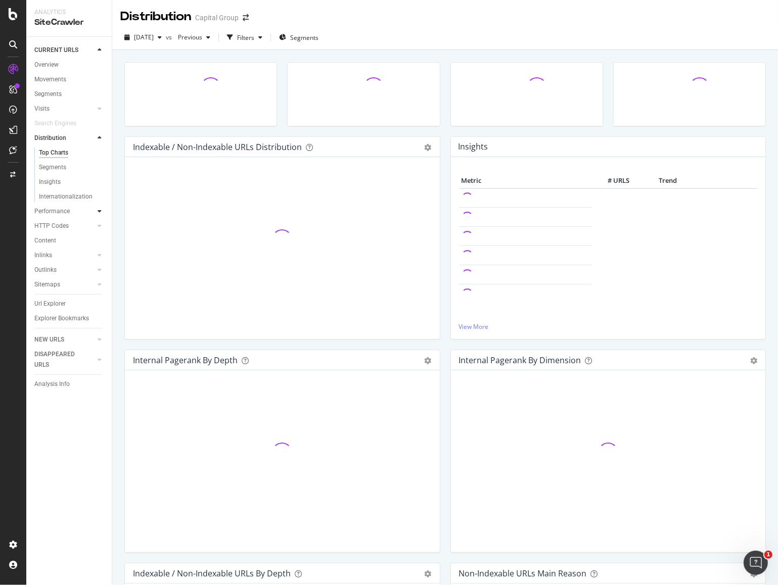
click at [97, 213] on div at bounding box center [100, 211] width 10 height 10
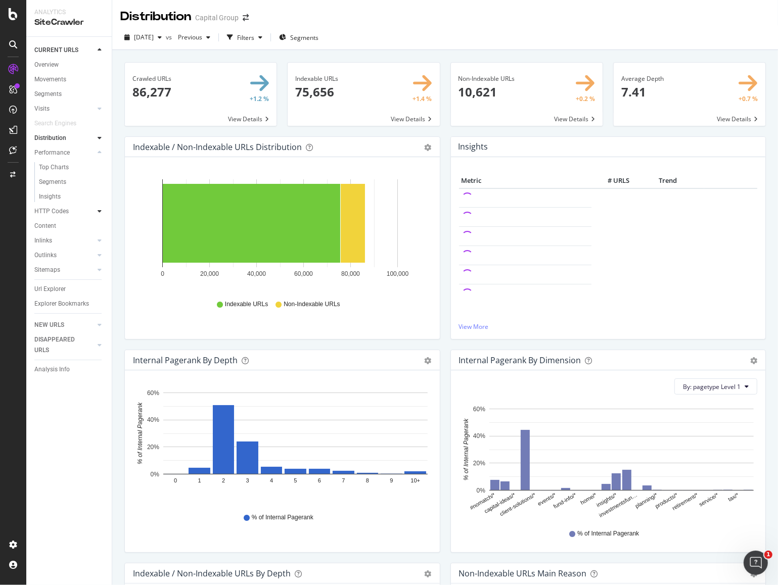
click at [99, 214] on icon at bounding box center [100, 211] width 4 height 6
click at [99, 223] on div at bounding box center [100, 226] width 10 height 10
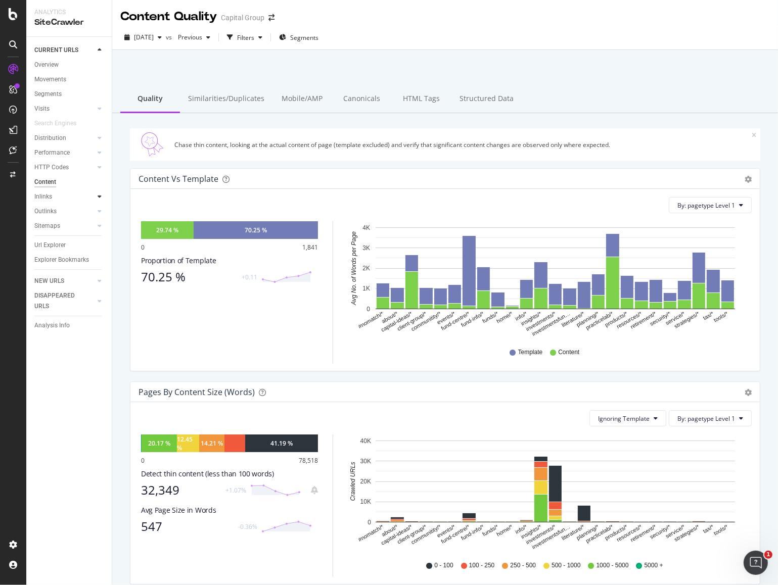
click at [100, 196] on icon at bounding box center [100, 197] width 4 height 6
click at [98, 257] on icon at bounding box center [100, 255] width 4 height 6
click at [99, 268] on icon at bounding box center [100, 270] width 4 height 6
click at [254, 38] on div "Filters" at bounding box center [245, 37] width 17 height 9
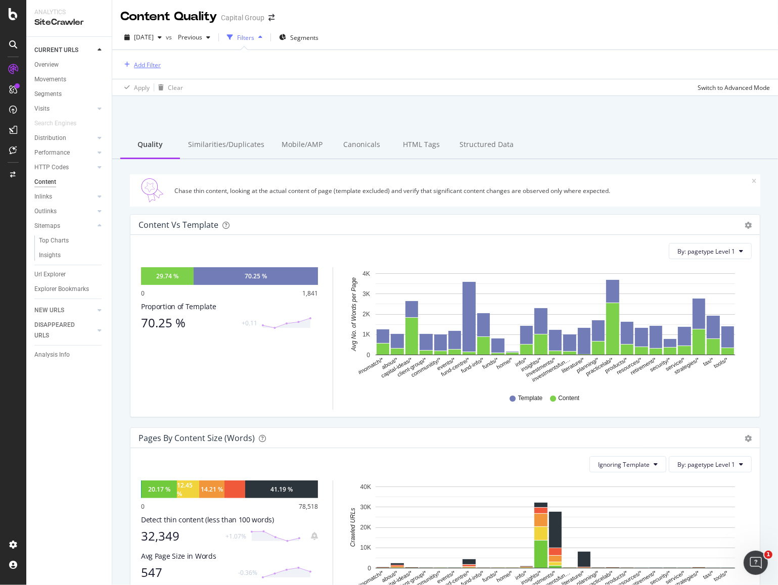
click at [136, 62] on div "Add Filter" at bounding box center [147, 65] width 27 height 9
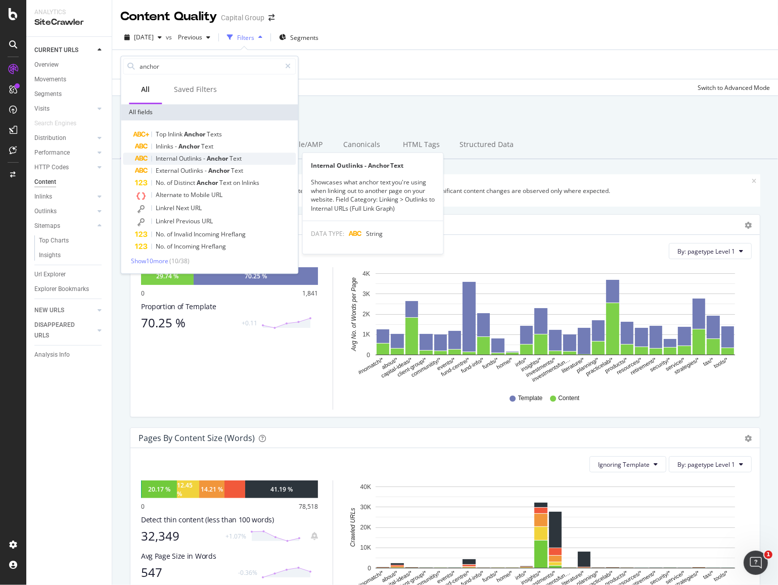
type input "anchor"
click at [180, 158] on span "Outlinks" at bounding box center [191, 158] width 24 height 9
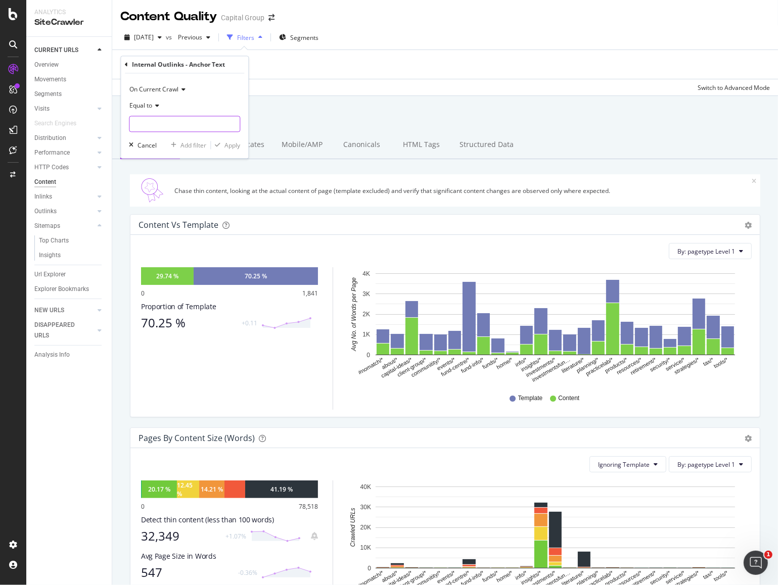
click at [168, 129] on input "text" at bounding box center [184, 124] width 110 height 16
click at [167, 121] on input "text" at bounding box center [184, 124] width 110 height 16
paste input "Retirement Plan Cost Comparison"
type input "Retirement Plan Cost Comparison"
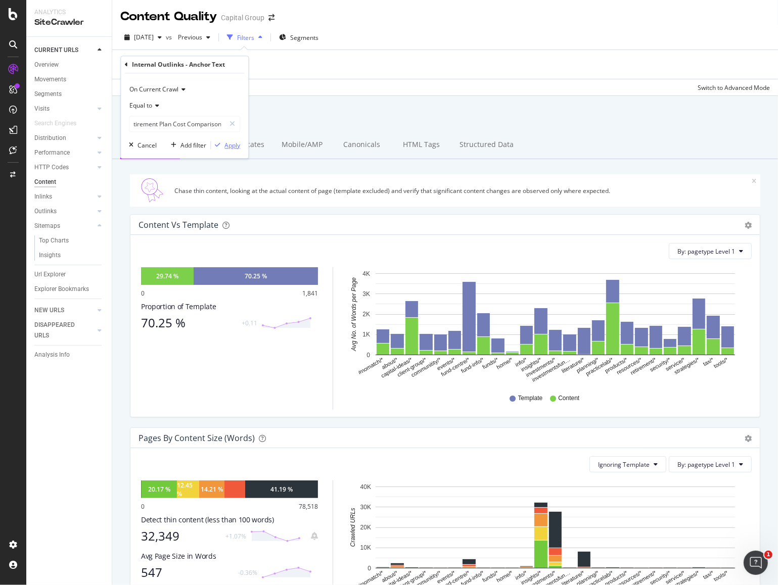
click at [239, 149] on div "Apply" at bounding box center [232, 145] width 16 height 9
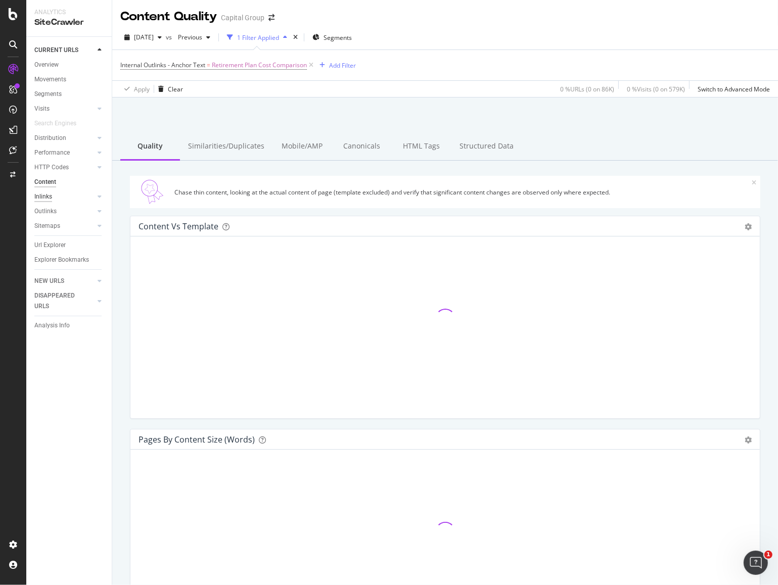
click at [42, 196] on div "Inlinks" at bounding box center [43, 197] width 18 height 11
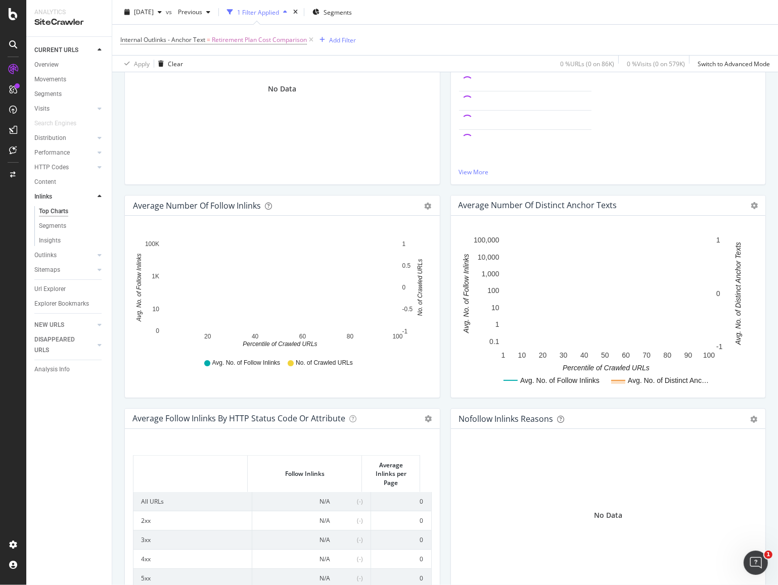
scroll to position [273, 0]
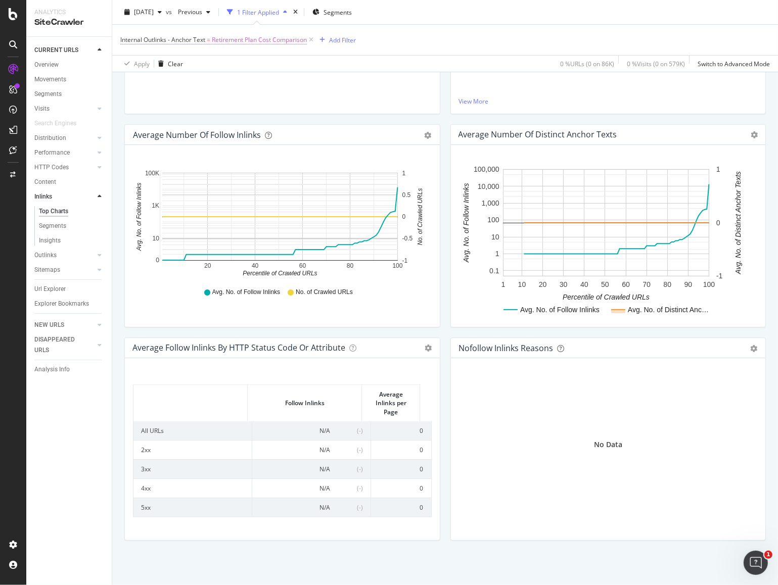
click at [275, 42] on span "Retirement Plan Cost Comparison" at bounding box center [259, 40] width 95 height 14
click at [135, 119] on div "button" at bounding box center [131, 119] width 13 height 6
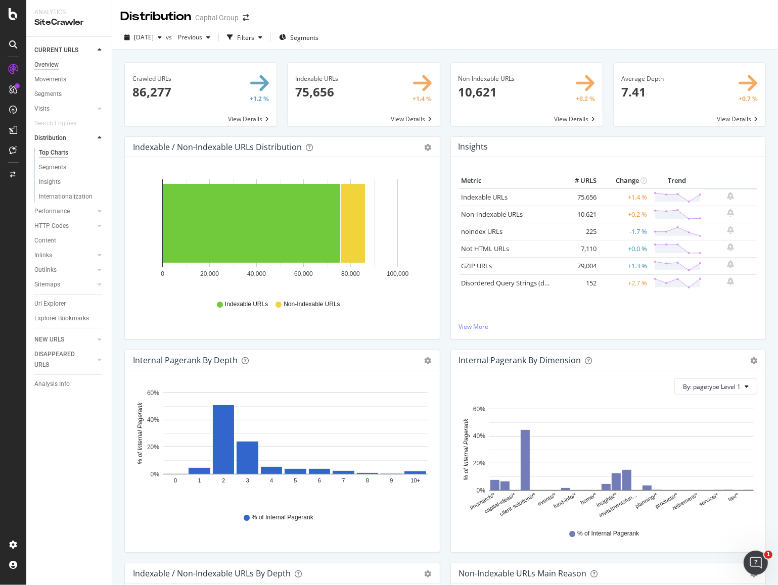
click at [47, 66] on div "Overview" at bounding box center [46, 65] width 24 height 11
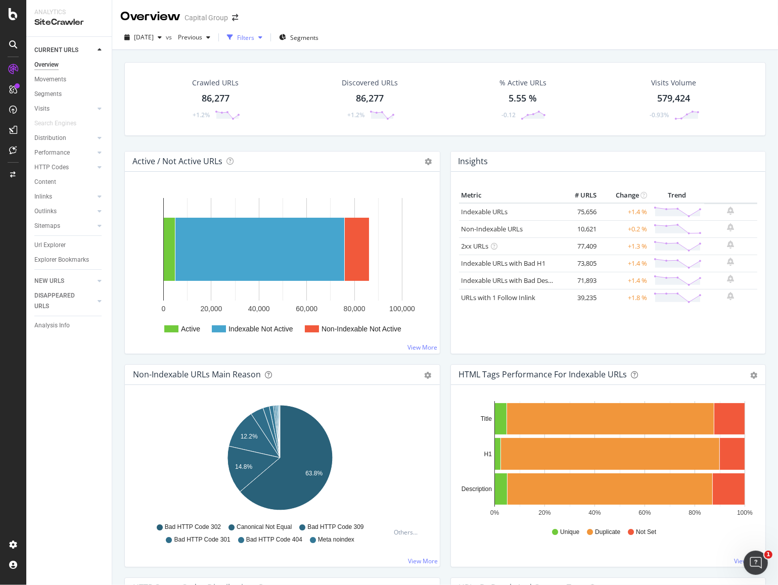
click at [254, 37] on div "Filters" at bounding box center [245, 37] width 17 height 9
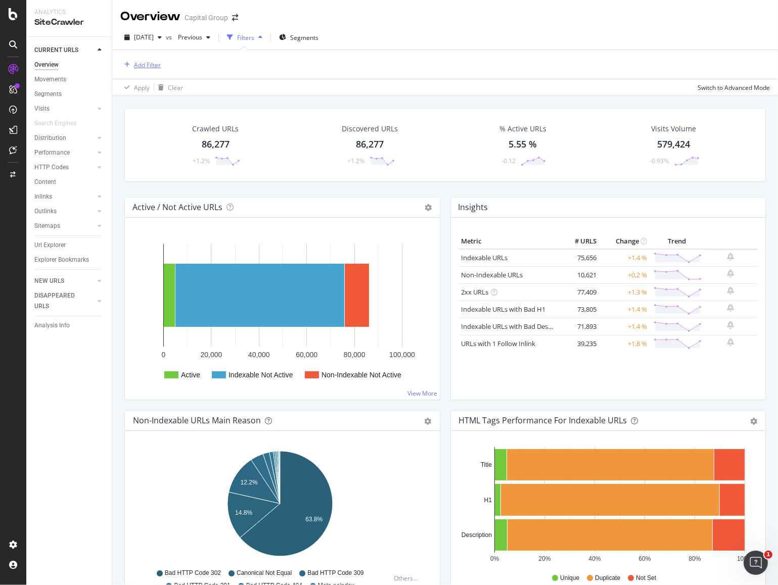
click at [140, 61] on div "Add Filter" at bounding box center [147, 65] width 27 height 9
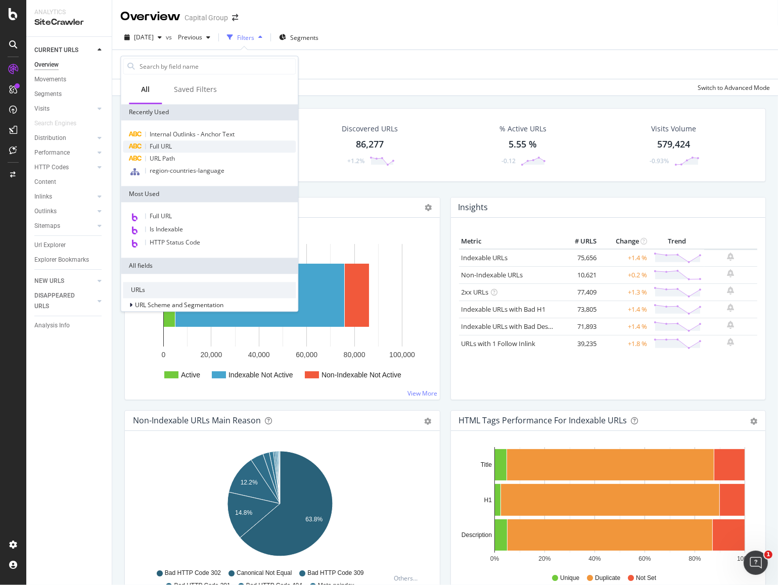
click at [162, 144] on span "Full URL" at bounding box center [161, 146] width 22 height 9
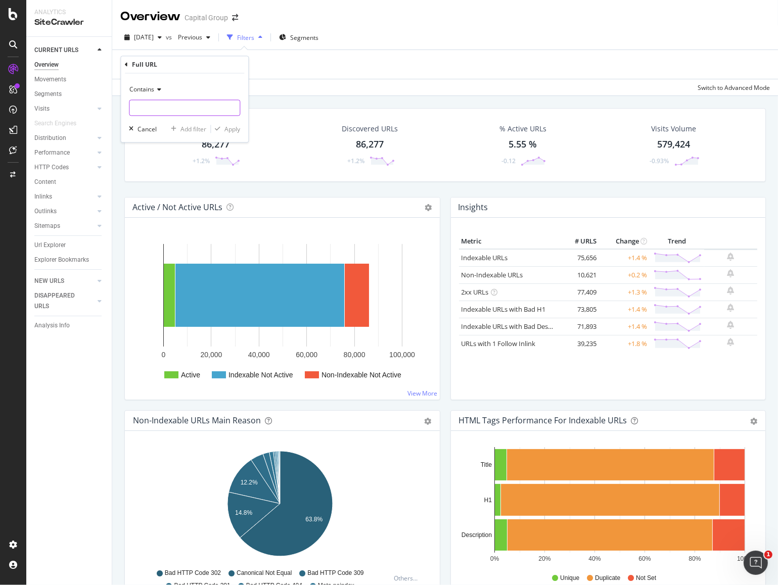
click at [152, 112] on input "text" at bounding box center [184, 108] width 110 height 16
paste input "[URL][DOMAIN_NAME]"
type input "[URL][DOMAIN_NAME]"
click at [224, 129] on div "Apply" at bounding box center [232, 129] width 16 height 9
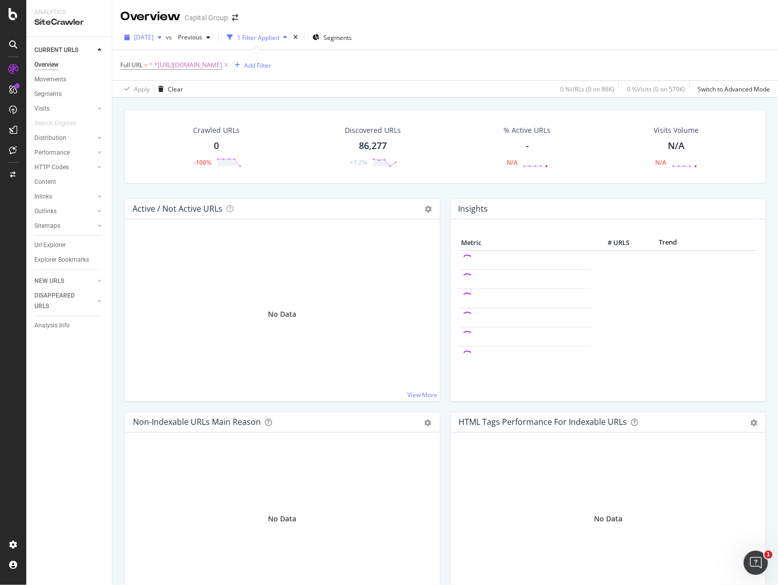
drag, startPoint x: 45, startPoint y: 193, endPoint x: 133, endPoint y: 35, distance: 180.3
click at [45, 193] on div "Inlinks" at bounding box center [43, 197] width 18 height 11
